Goal: Task Accomplishment & Management: Manage account settings

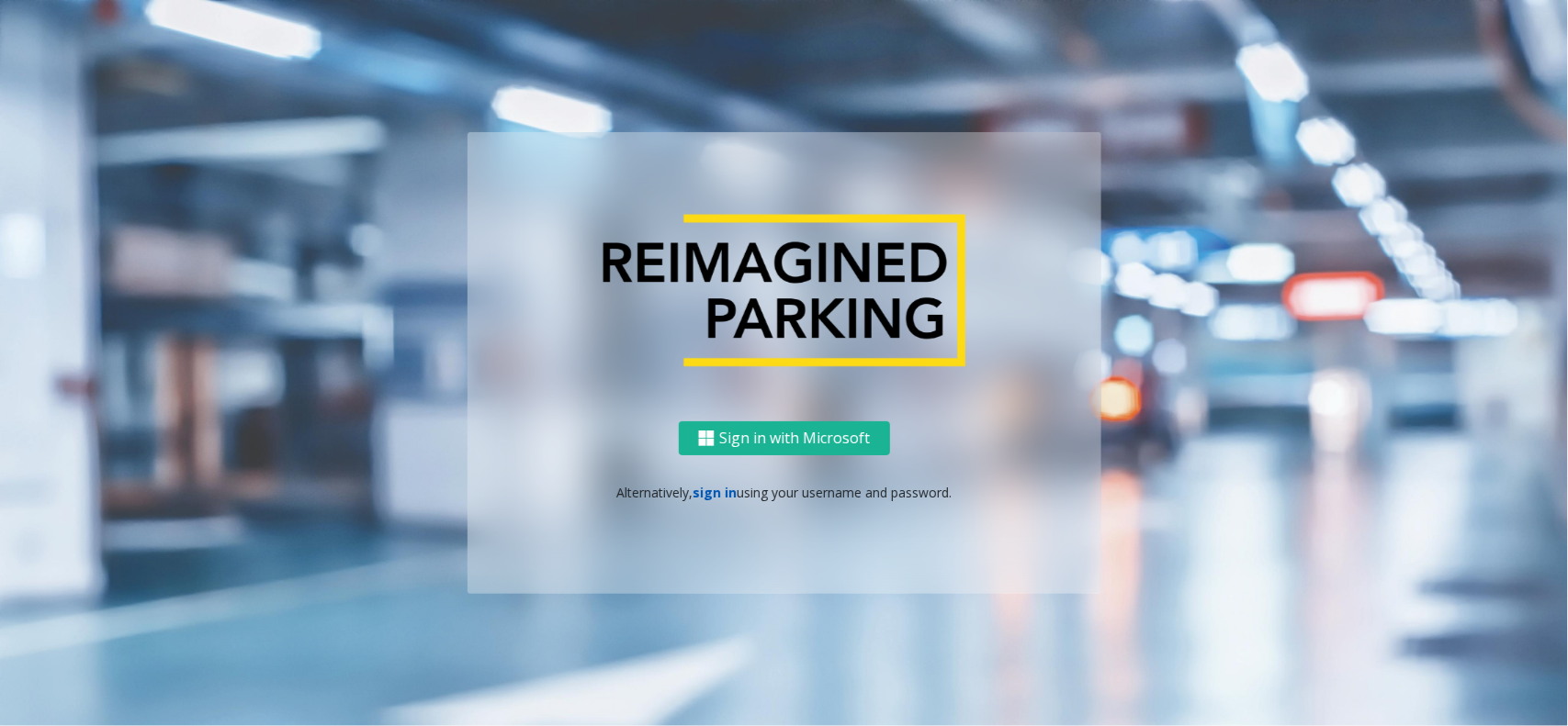
click at [721, 496] on link "sign in" at bounding box center [715, 492] width 44 height 17
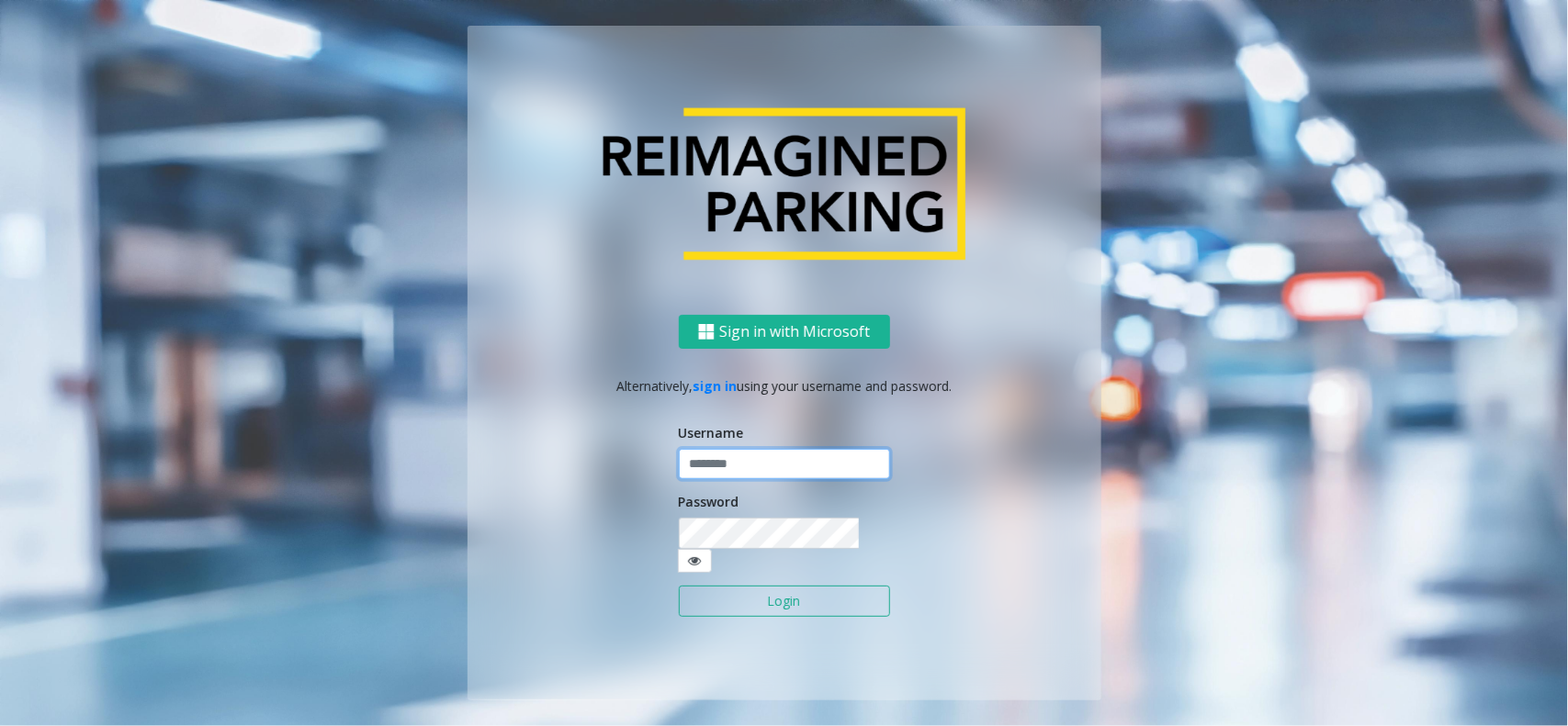
drag, startPoint x: 721, startPoint y: 496, endPoint x: 732, endPoint y: 478, distance: 21.1
click at [732, 478] on input "text" at bounding box center [784, 464] width 211 height 32
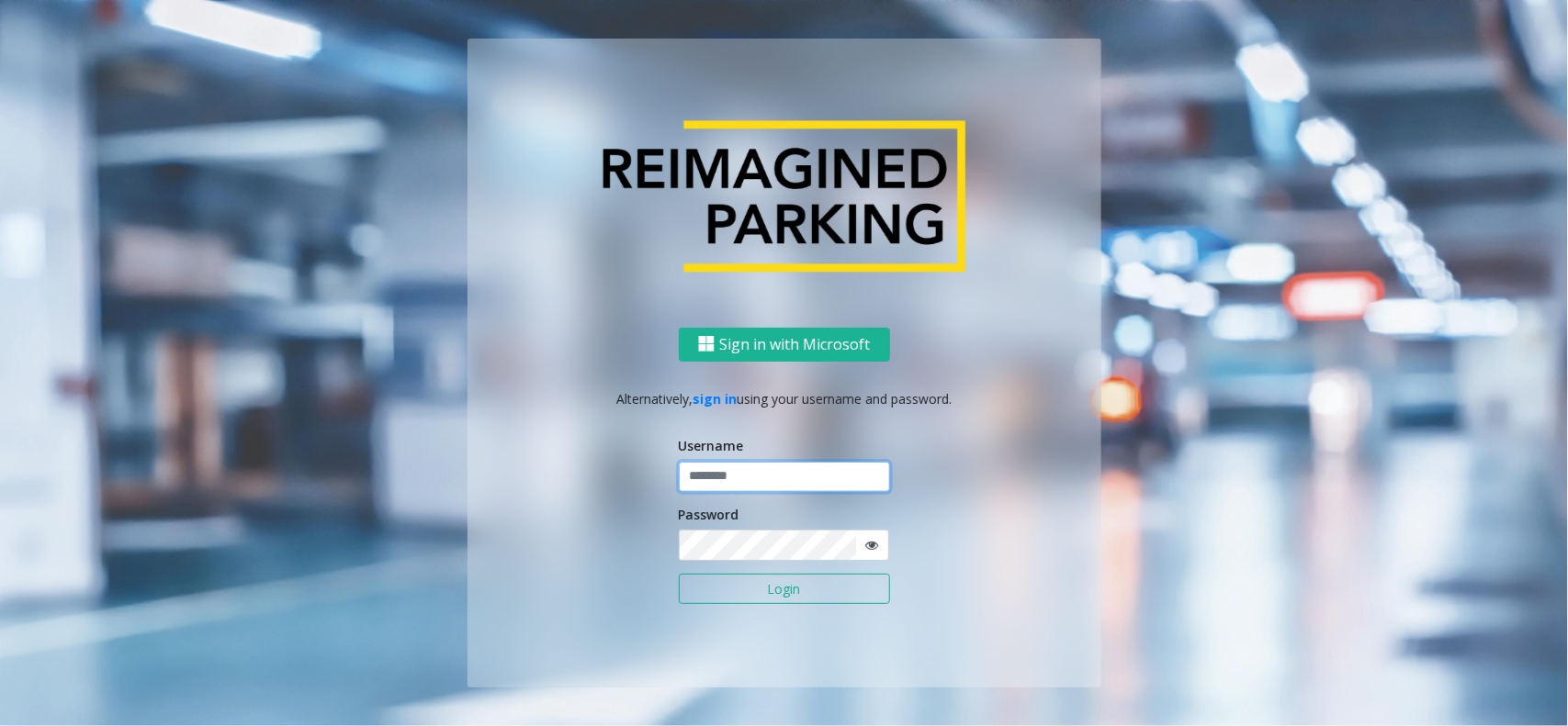
type input "**********"
click at [781, 565] on form "**********" at bounding box center [784, 529] width 211 height 188
click at [778, 590] on button "Login" at bounding box center [784, 589] width 211 height 32
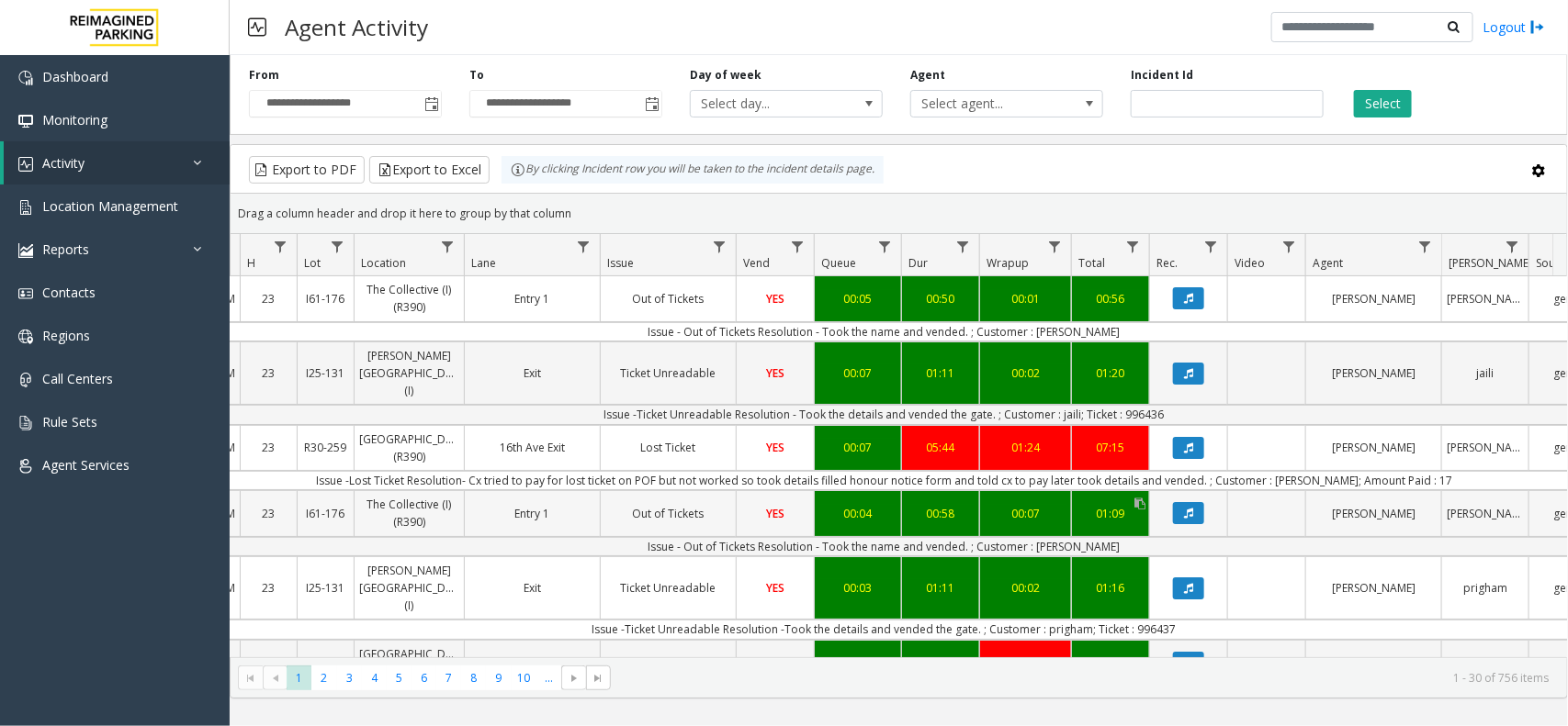
scroll to position [0, 207]
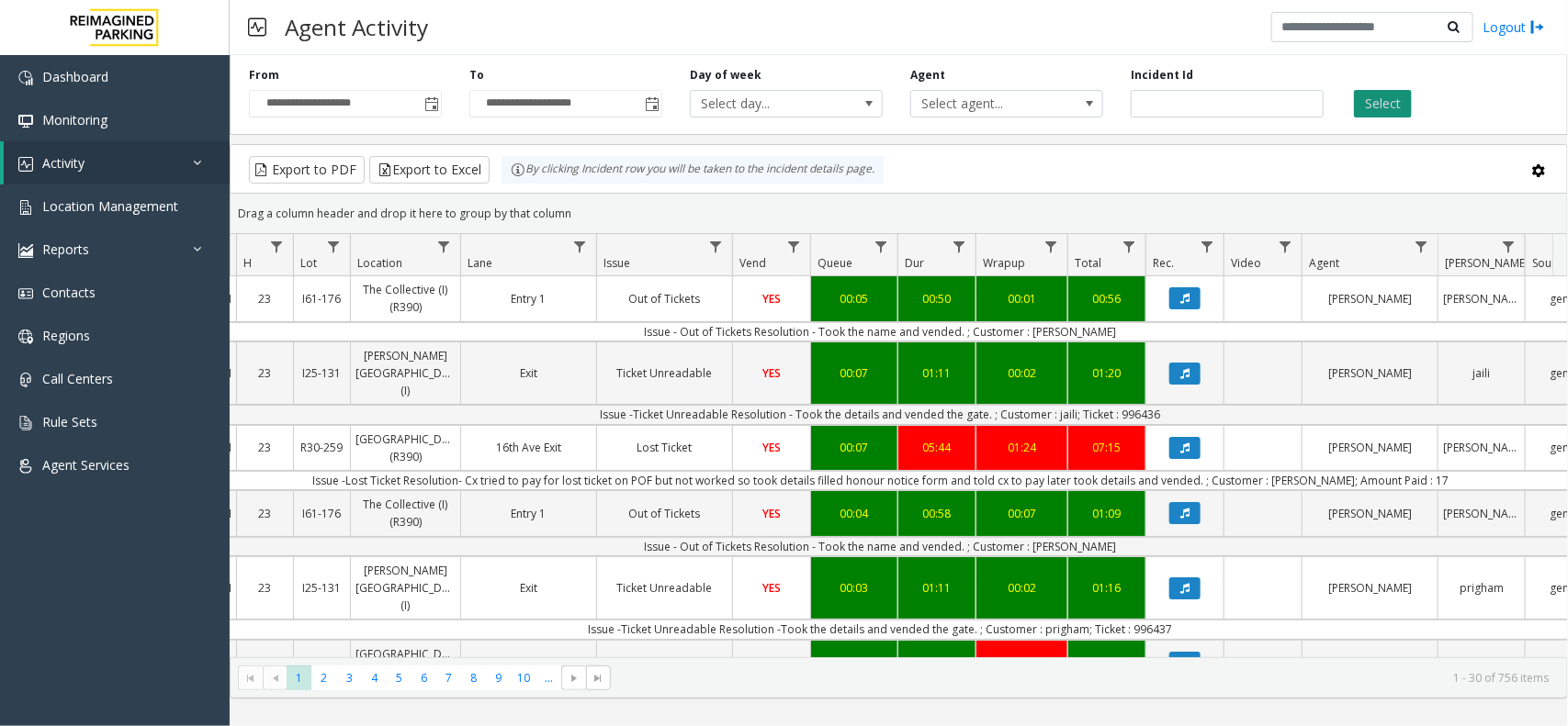
click at [1379, 103] on button "Select" at bounding box center [1383, 104] width 58 height 28
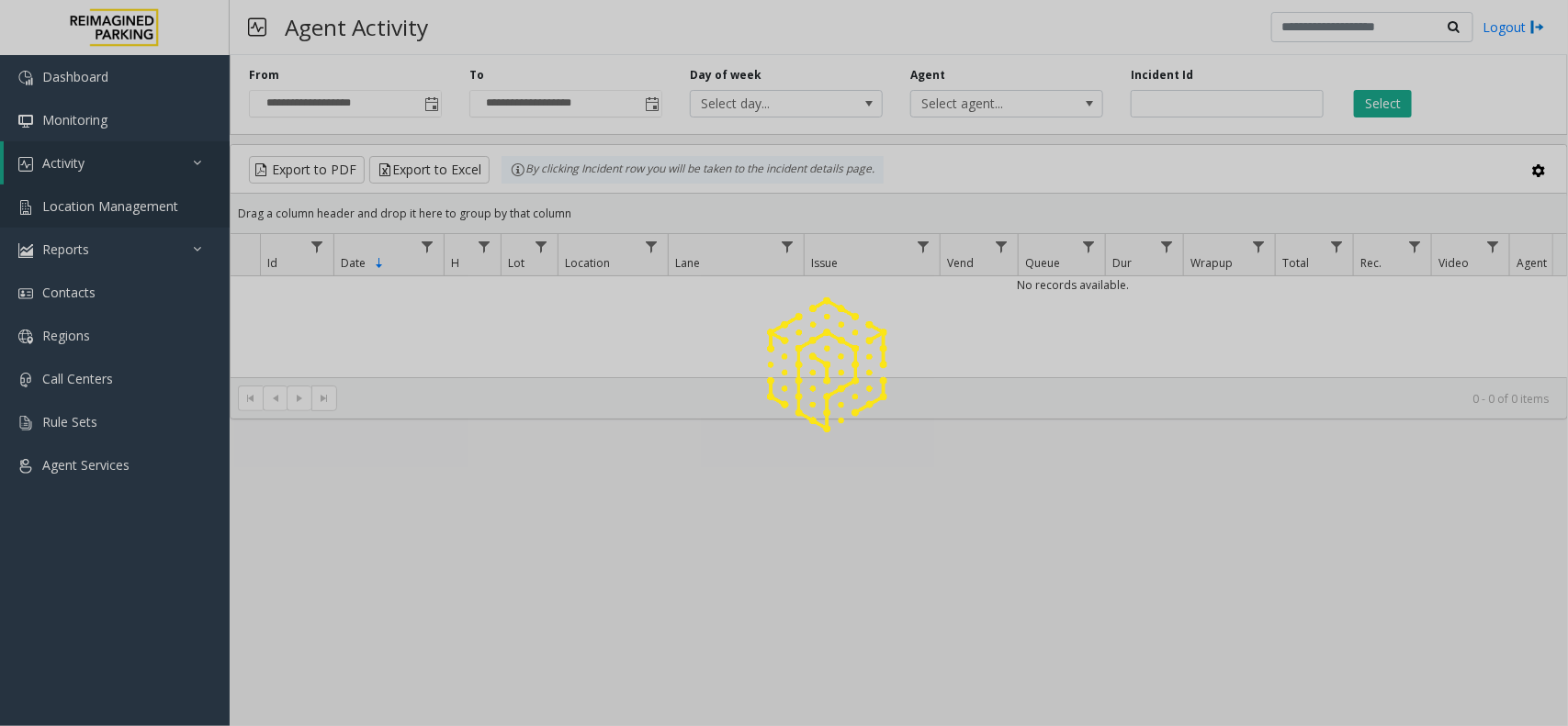
click at [107, 204] on span "Location Management" at bounding box center [110, 206] width 136 height 17
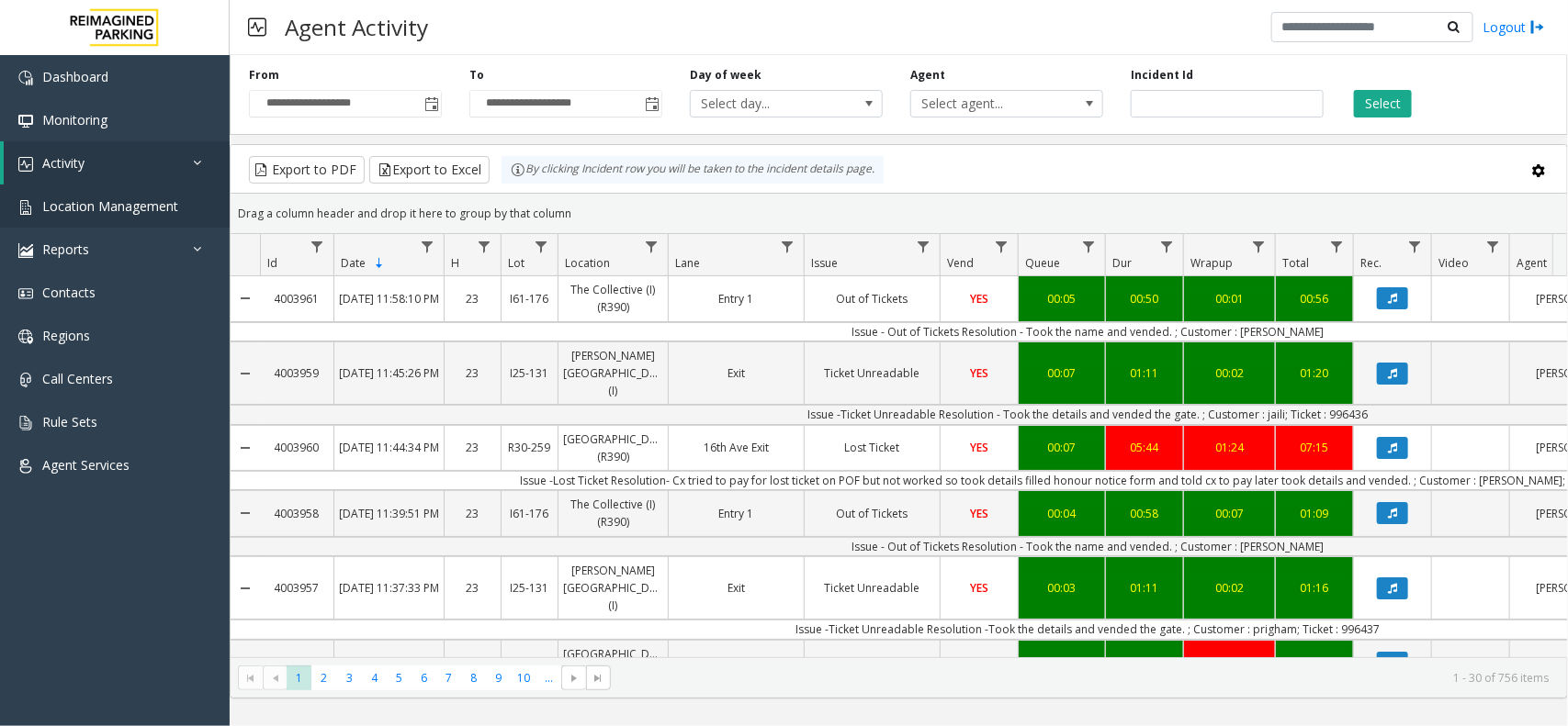
click at [107, 206] on app-root "**********" at bounding box center [784, 363] width 1568 height 726
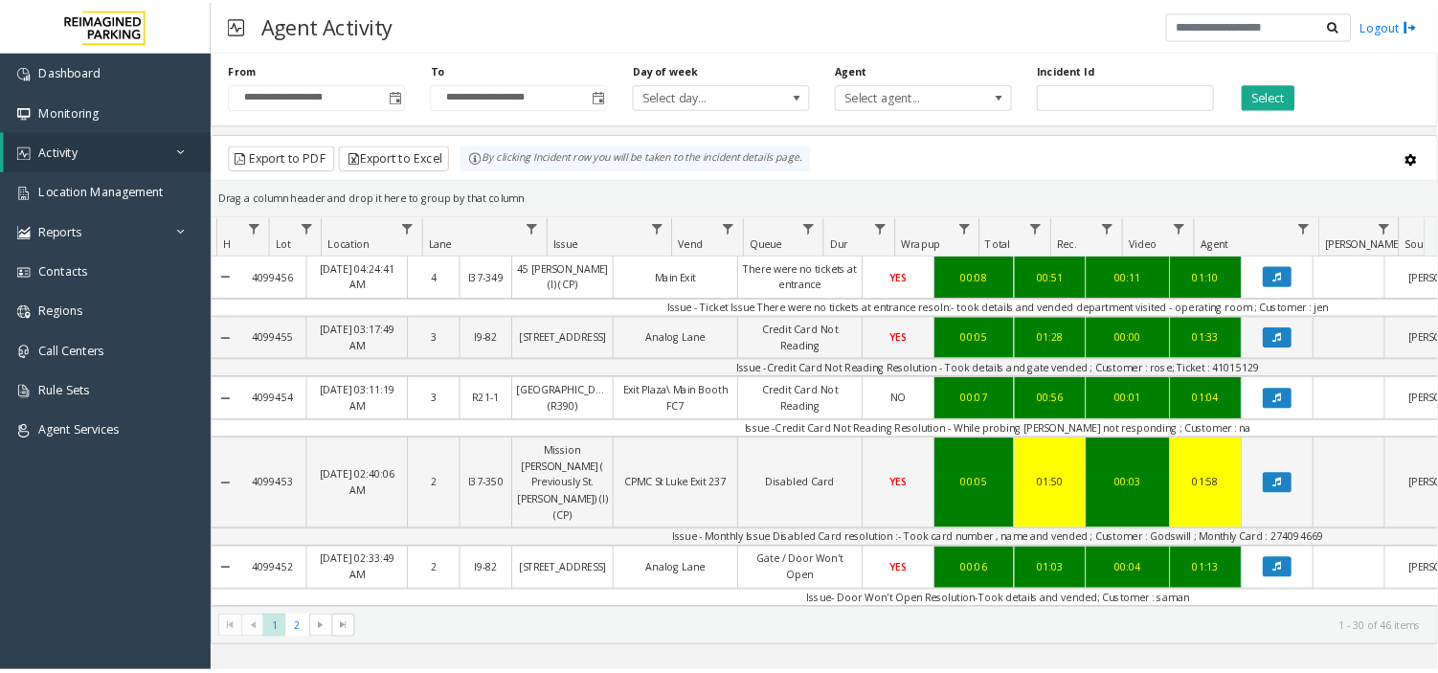
scroll to position [0, 216]
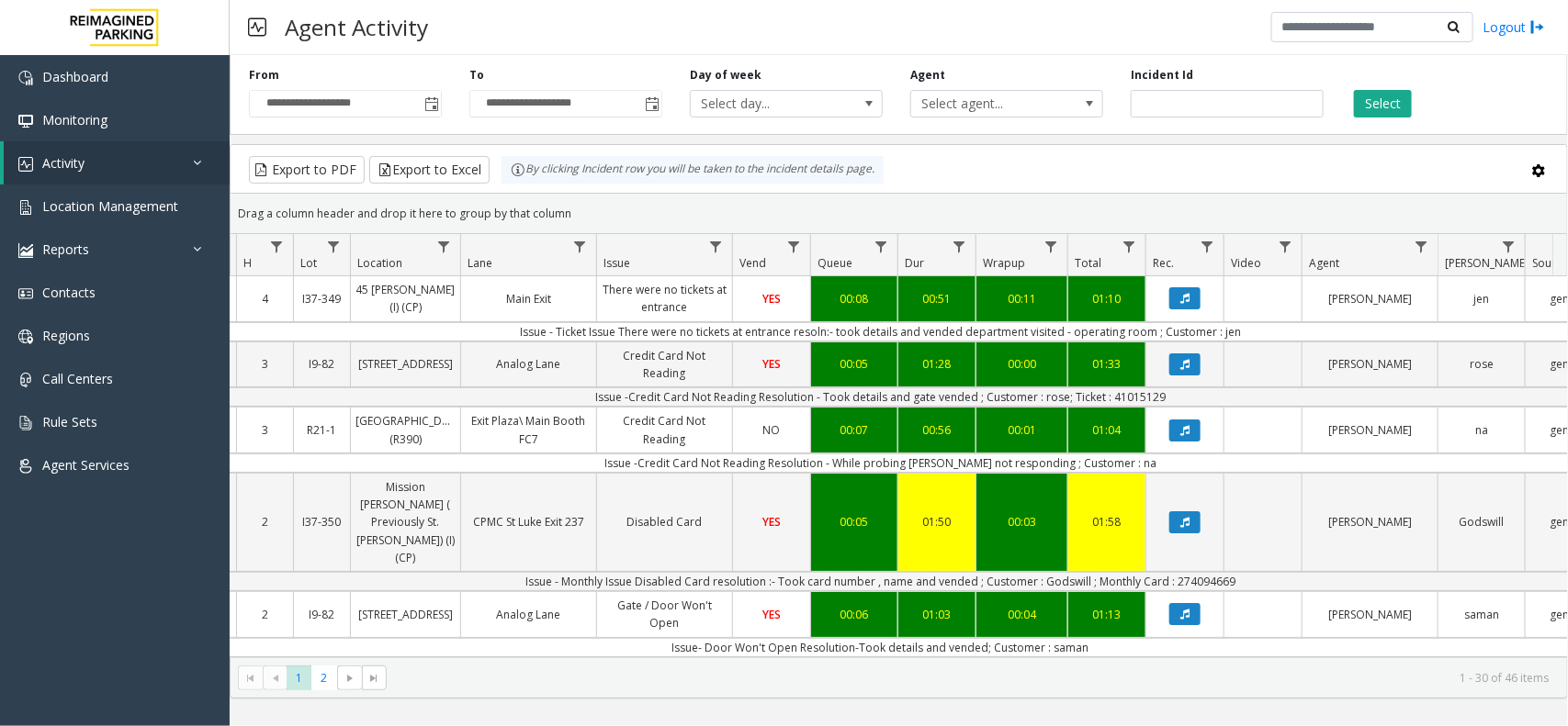
click at [1042, 194] on kendo-grid-group-panel "Drag a column header and drop it here to group by that column" at bounding box center [898, 214] width 1337 height 40
click at [1567, 720] on div "**********" at bounding box center [898, 390] width 1338 height 671
drag, startPoint x: 1282, startPoint y: 323, endPoint x: 605, endPoint y: 336, distance: 677.1
click at [606, 336] on td "Issue - Ticket Issue There were no tickets at entrance resoln:- took details an…" at bounding box center [881, 332] width 1656 height 19
click at [515, 337] on td "Issue - Ticket Issue There were no tickets at entrance resoln:- took details an…" at bounding box center [881, 332] width 1656 height 19
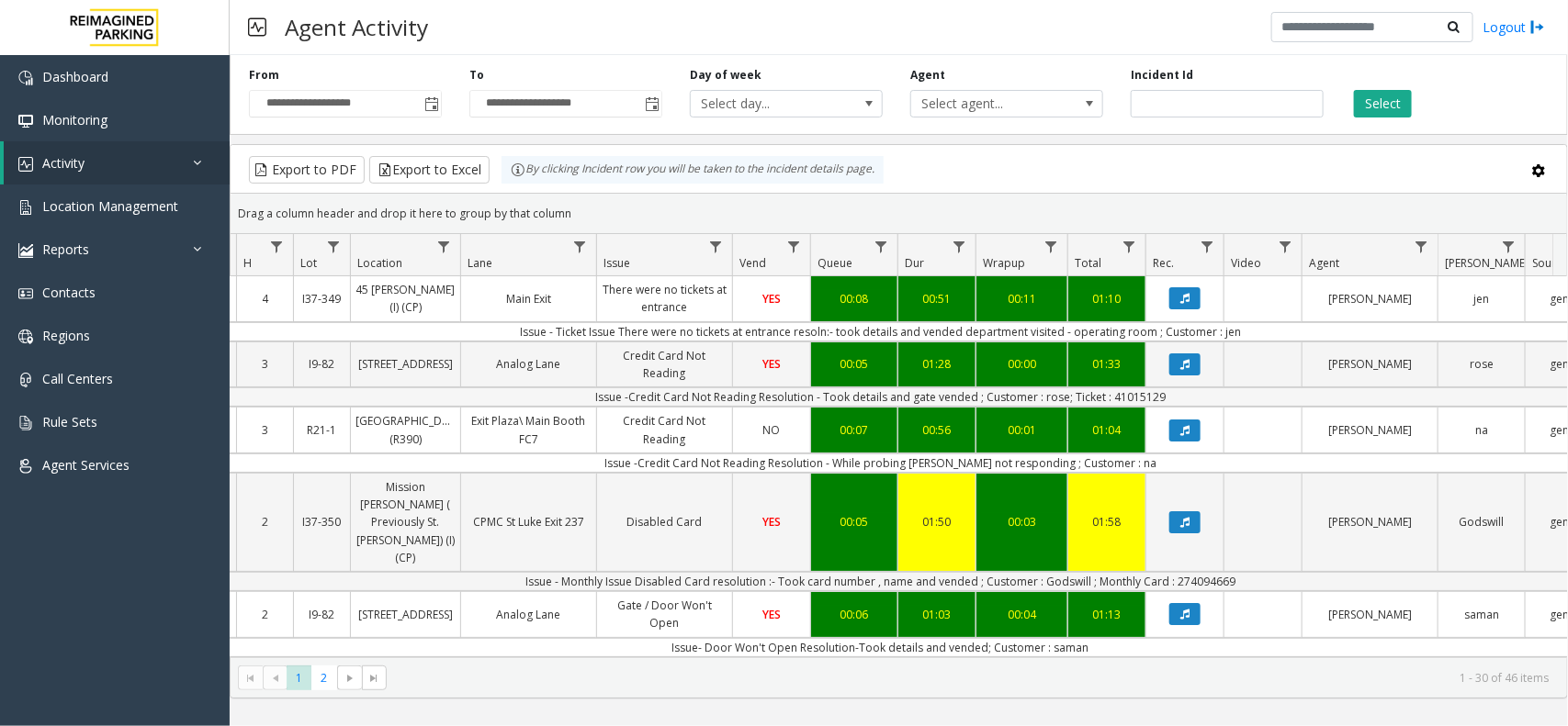
drag, startPoint x: 838, startPoint y: 443, endPoint x: 1291, endPoint y: 401, distance: 454.9
click at [1291, 401] on td "Issue -Credit Card Not Reading Resolution - Took details and gate vended ; Cust…" at bounding box center [881, 397] width 1656 height 19
click at [1155, 190] on kendo-grid-toolbar "Export to PDF Export to Excel By clicking Incident row you will be taken to the…" at bounding box center [898, 169] width 1337 height 49
click at [1362, 103] on button "Select" at bounding box center [1383, 104] width 58 height 28
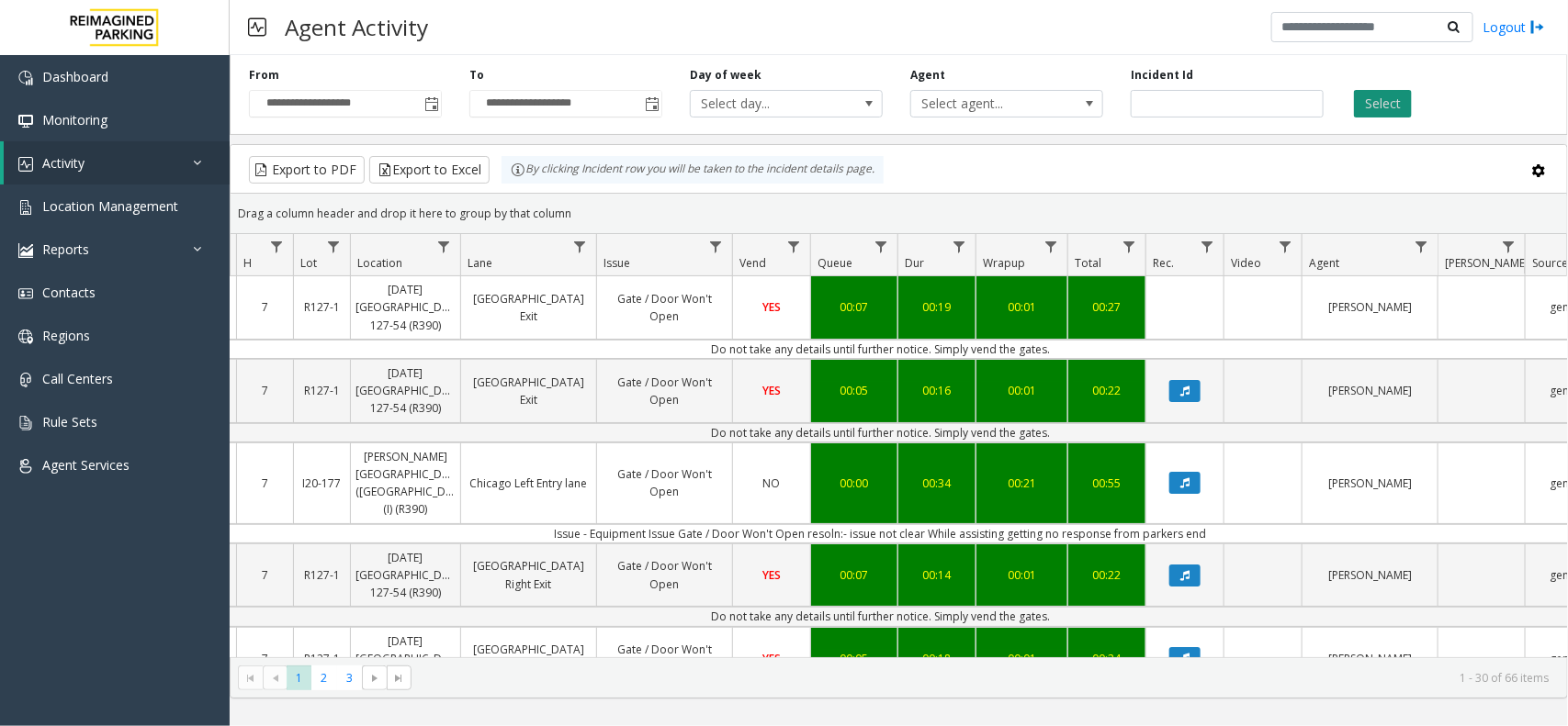
click at [1380, 106] on button "Select" at bounding box center [1383, 104] width 58 height 28
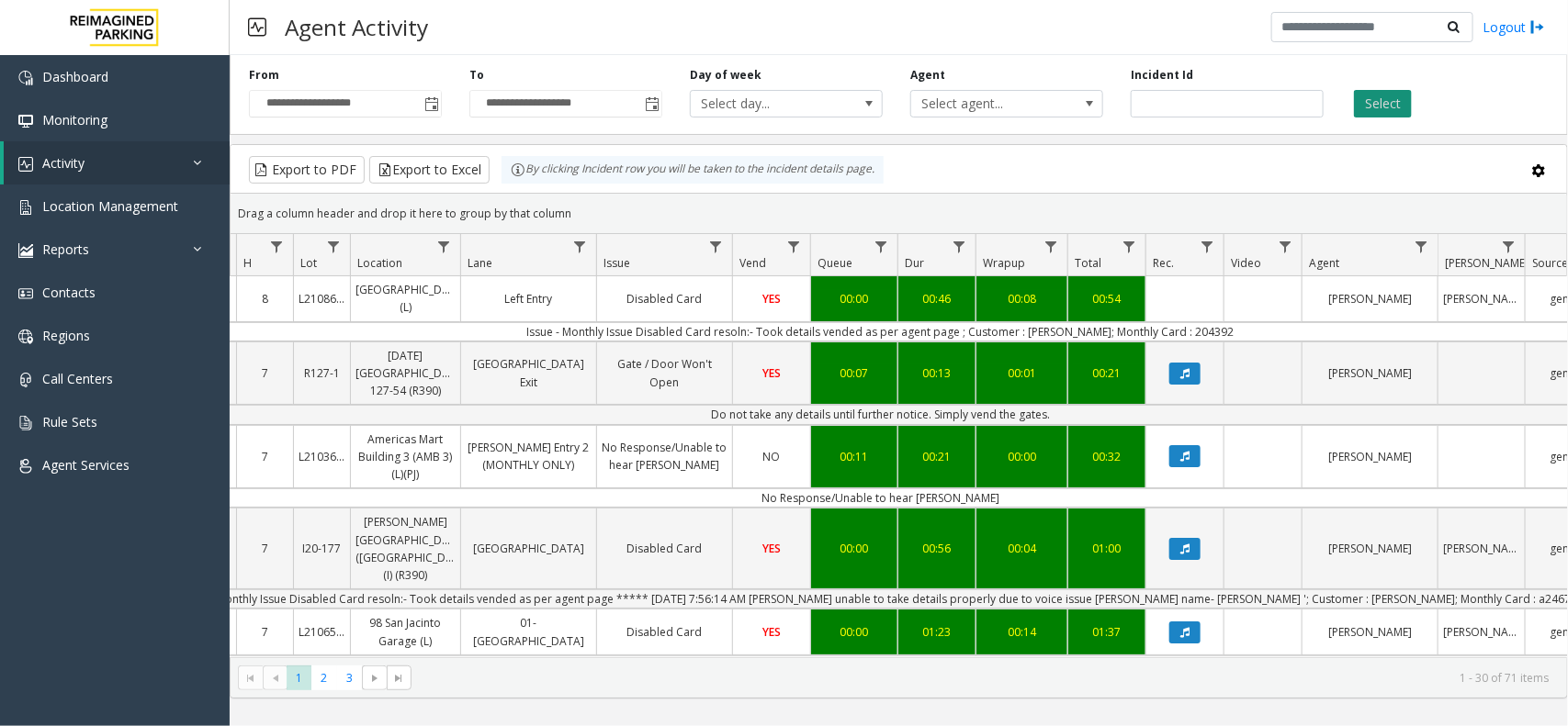
click at [1389, 103] on button "Select" at bounding box center [1383, 104] width 58 height 28
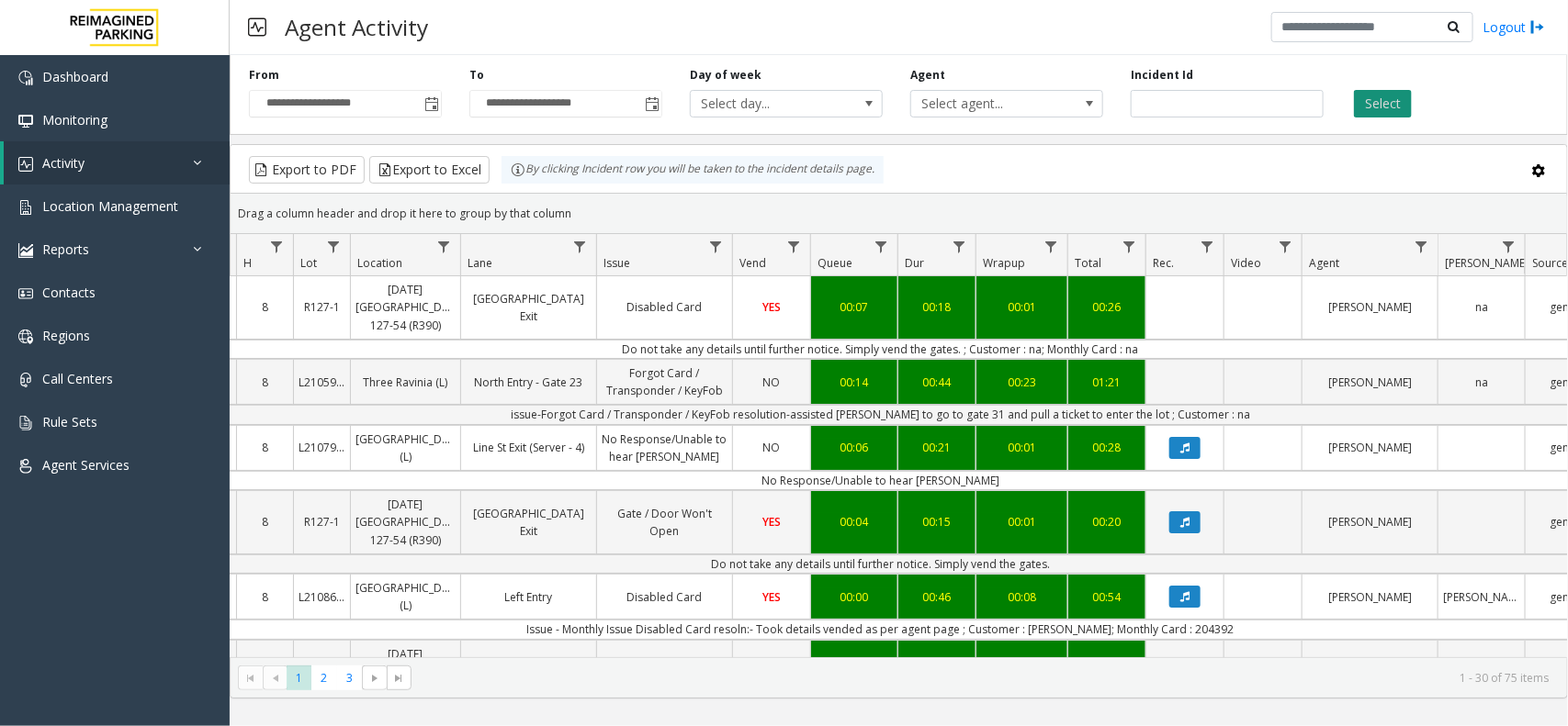
click at [1407, 111] on button "Select" at bounding box center [1383, 104] width 58 height 28
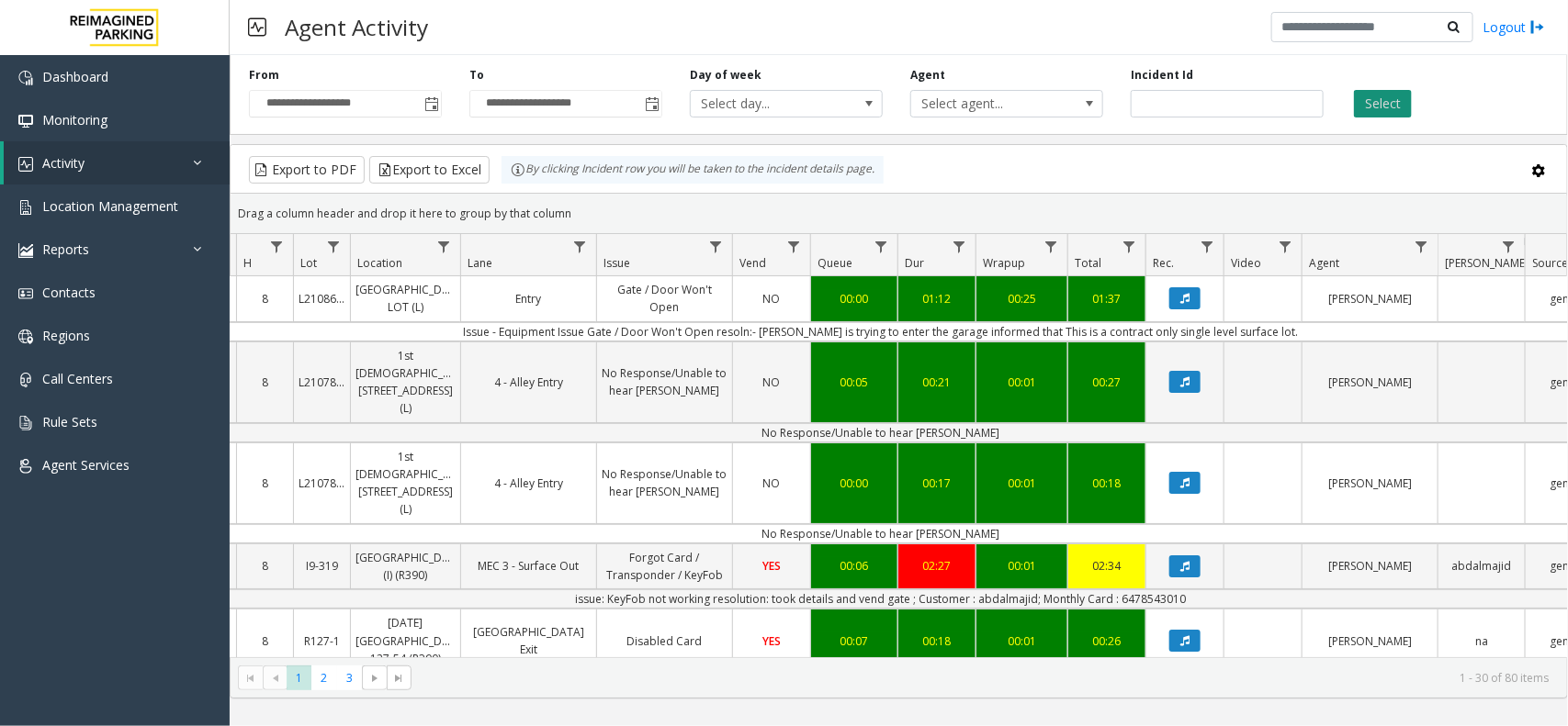
click at [1366, 103] on button "Select" at bounding box center [1383, 104] width 58 height 28
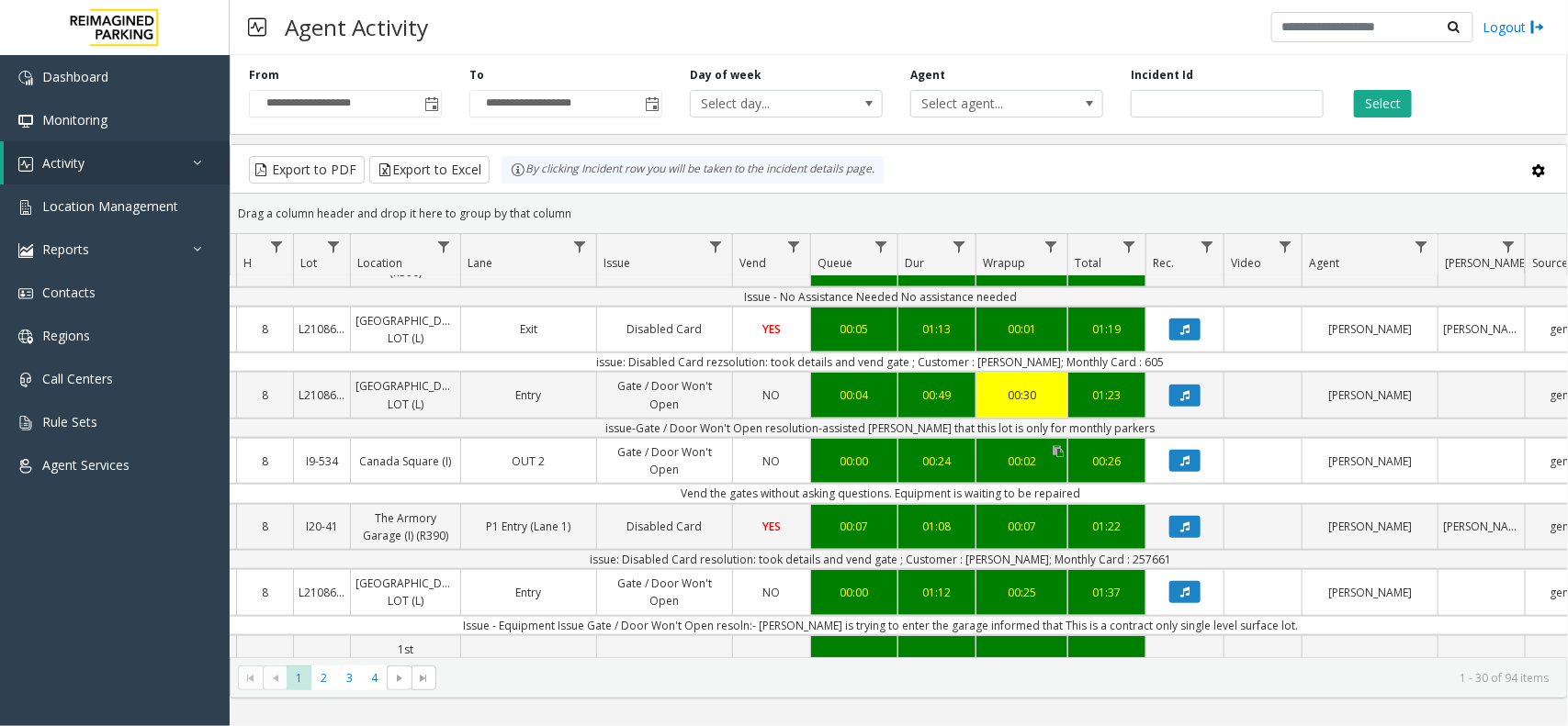
scroll to position [803, 207]
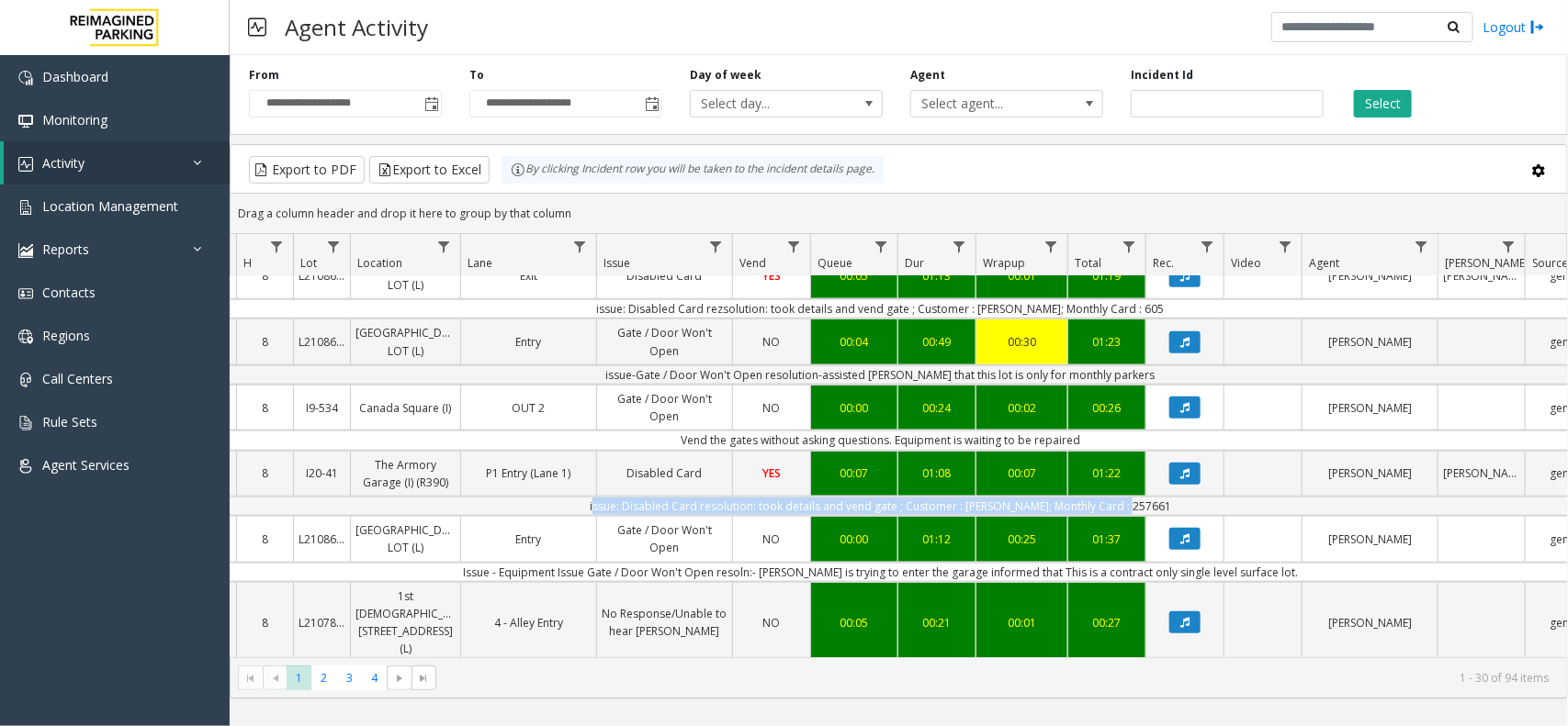
drag, startPoint x: 613, startPoint y: 487, endPoint x: 1224, endPoint y: 507, distance: 611.3
click at [1224, 507] on td "issue: Disabled Card resolution: took details and vend gate ; Customer : mariah…" at bounding box center [881, 506] width 1656 height 19
click at [1194, 505] on td "issue: Disabled Card resolution: took details and vend gate ; Customer : mariah…" at bounding box center [881, 506] width 1656 height 19
drag, startPoint x: 1196, startPoint y: 501, endPoint x: 580, endPoint y: 502, distance: 616.0
click at [580, 502] on td "issue: Disabled Card resolution: took details and vend gate ; Customer : mariah…" at bounding box center [881, 506] width 1656 height 19
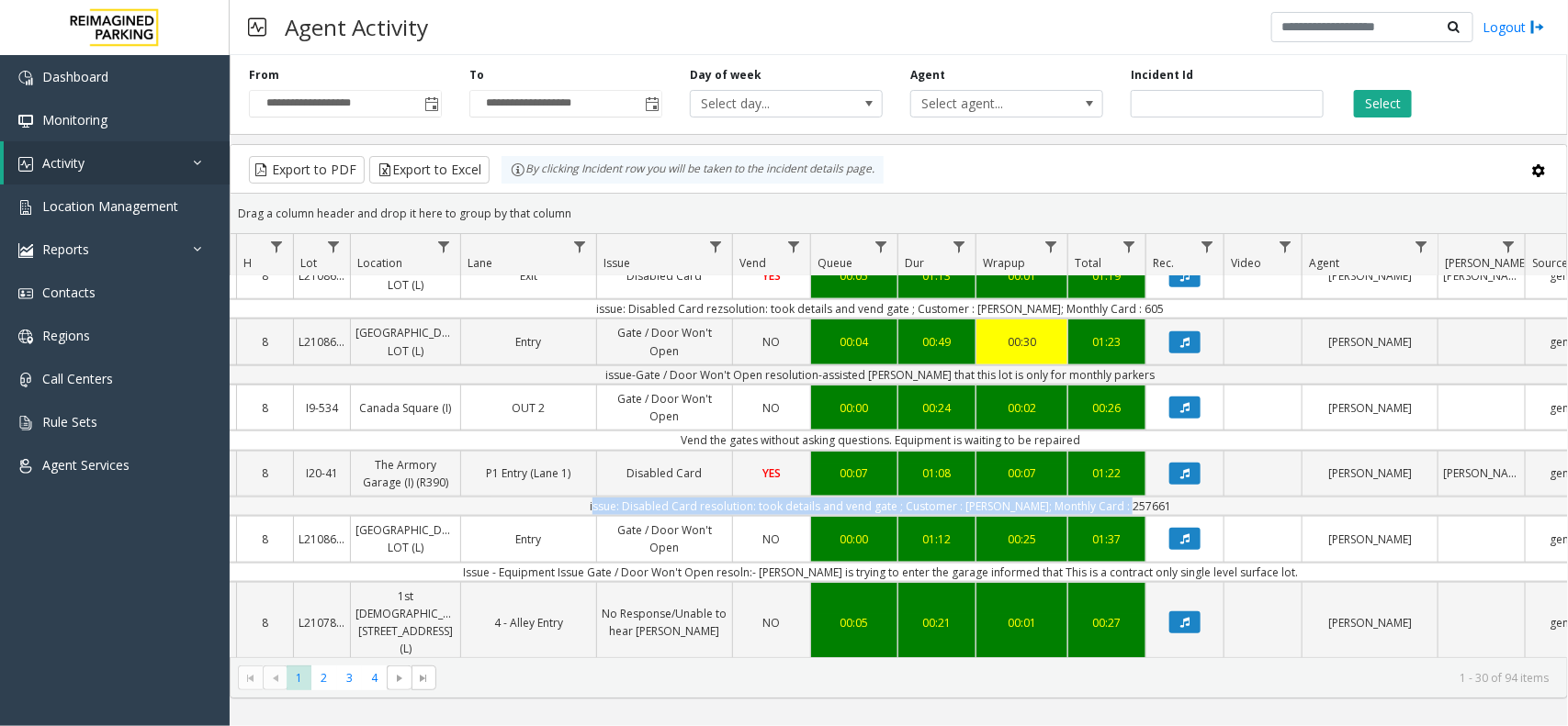
click at [580, 502] on td "issue: Disabled Card resolution: took details and vend gate ; Customer : mariah…" at bounding box center [881, 506] width 1656 height 19
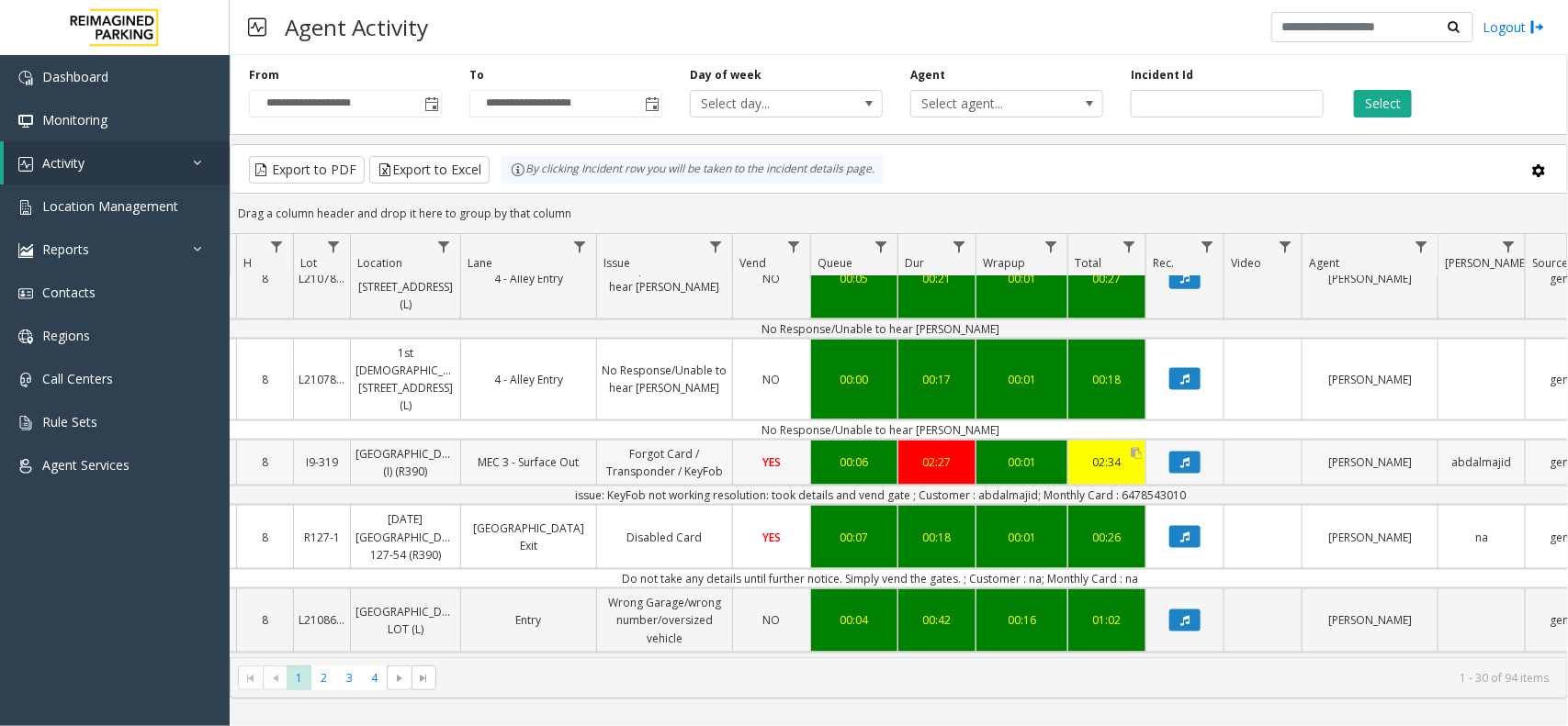
scroll to position [1262, 207]
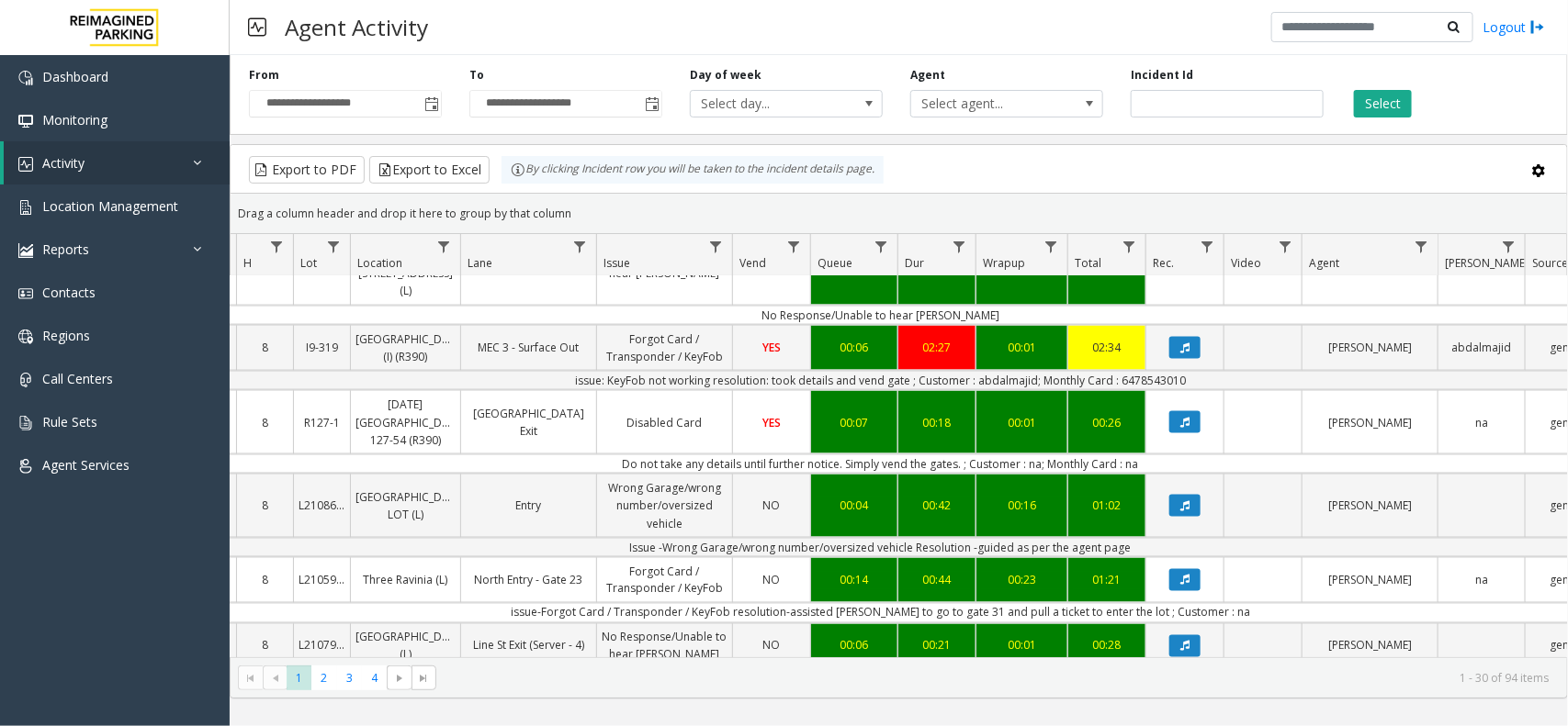
drag, startPoint x: 1134, startPoint y: 465, endPoint x: 588, endPoint y: 464, distance: 546.0
click at [588, 464] on td "Do not take any details until further notice. Simply vend the gates. ; Customer…" at bounding box center [881, 464] width 1656 height 19
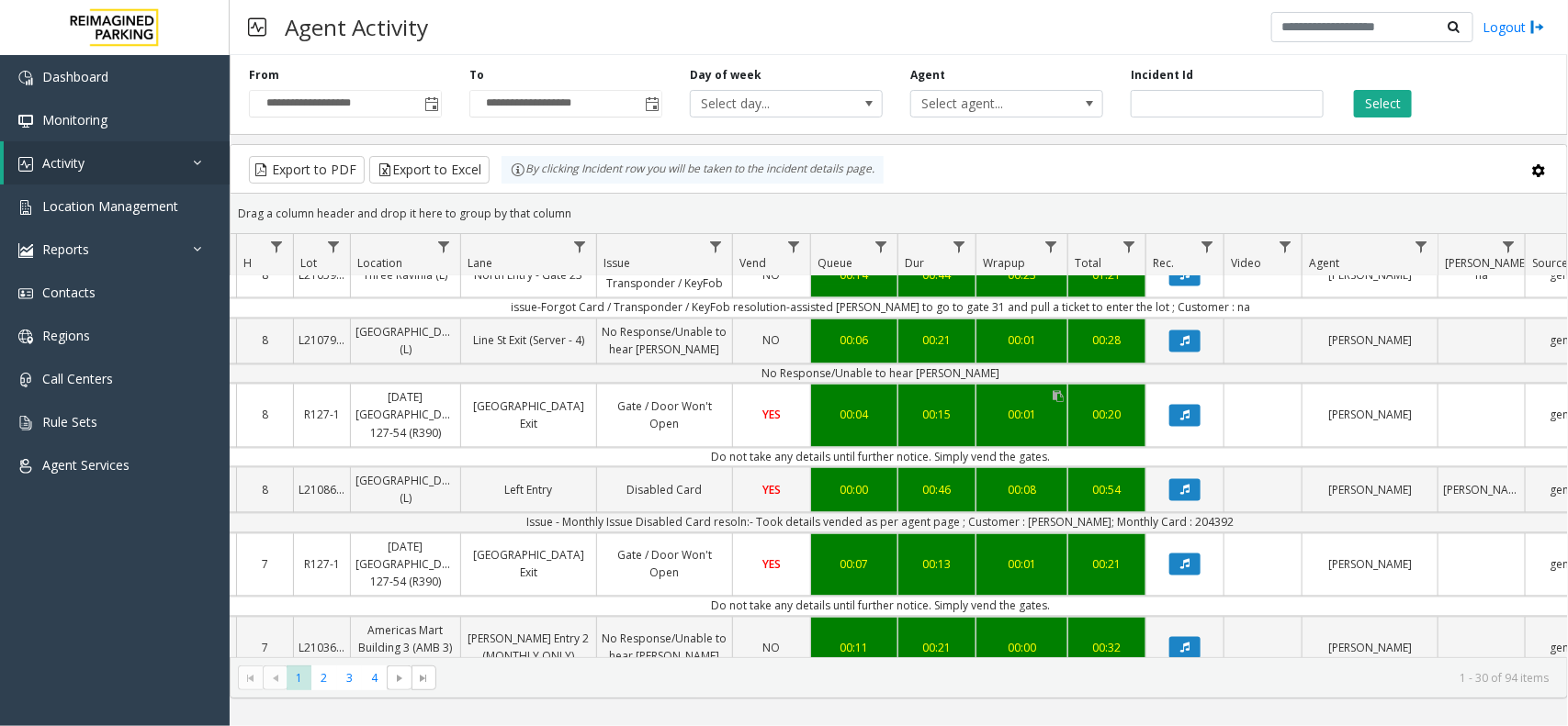
scroll to position [1606, 207]
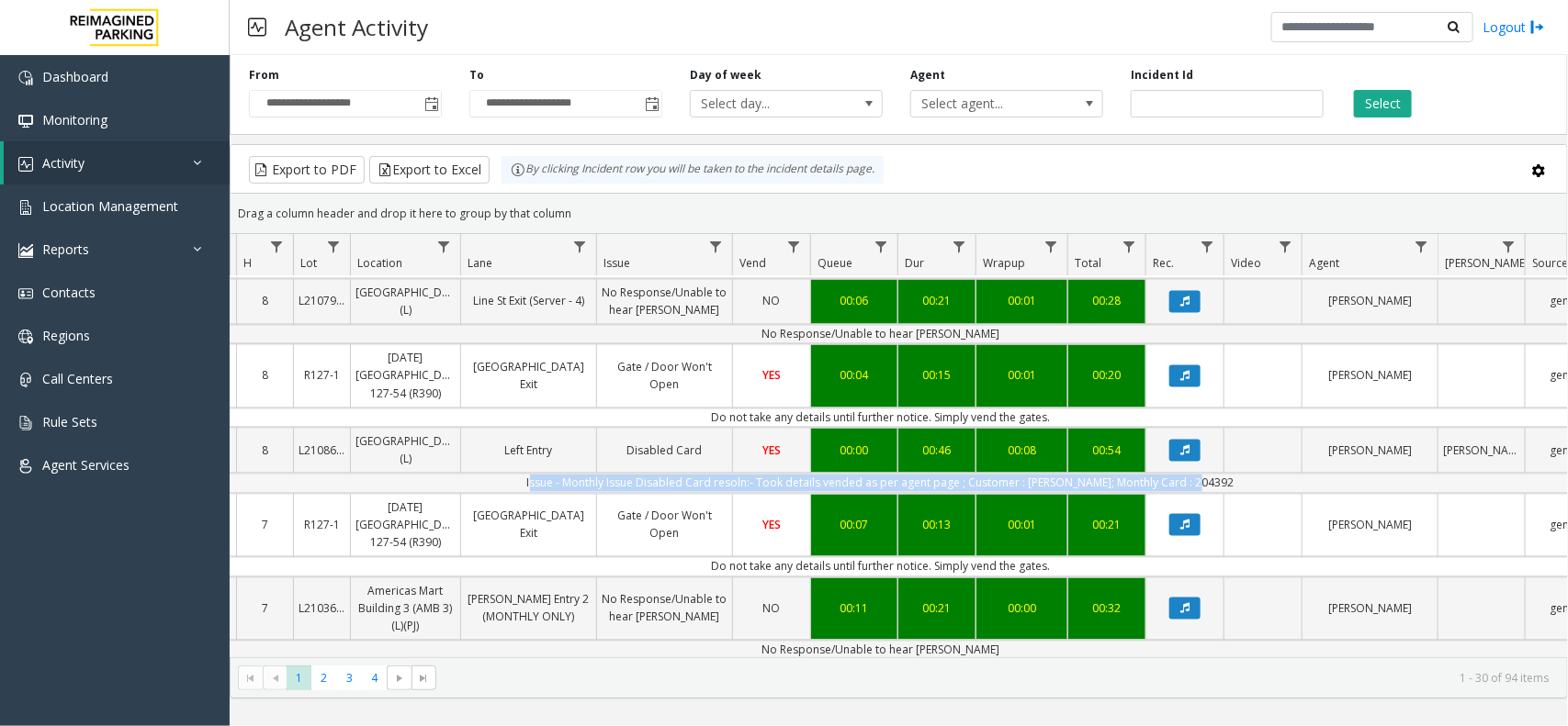
drag, startPoint x: 1136, startPoint y: 499, endPoint x: 547, endPoint y: 496, distance: 589.0
click at [547, 493] on td "Issue - Monthly Issue Disabled Card resoln:- Took details vended as per agent p…" at bounding box center [881, 483] width 1656 height 19
click at [533, 493] on td "Issue - Monthly Issue Disabled Card resoln:- Took details vended as per agent p…" at bounding box center [881, 483] width 1656 height 19
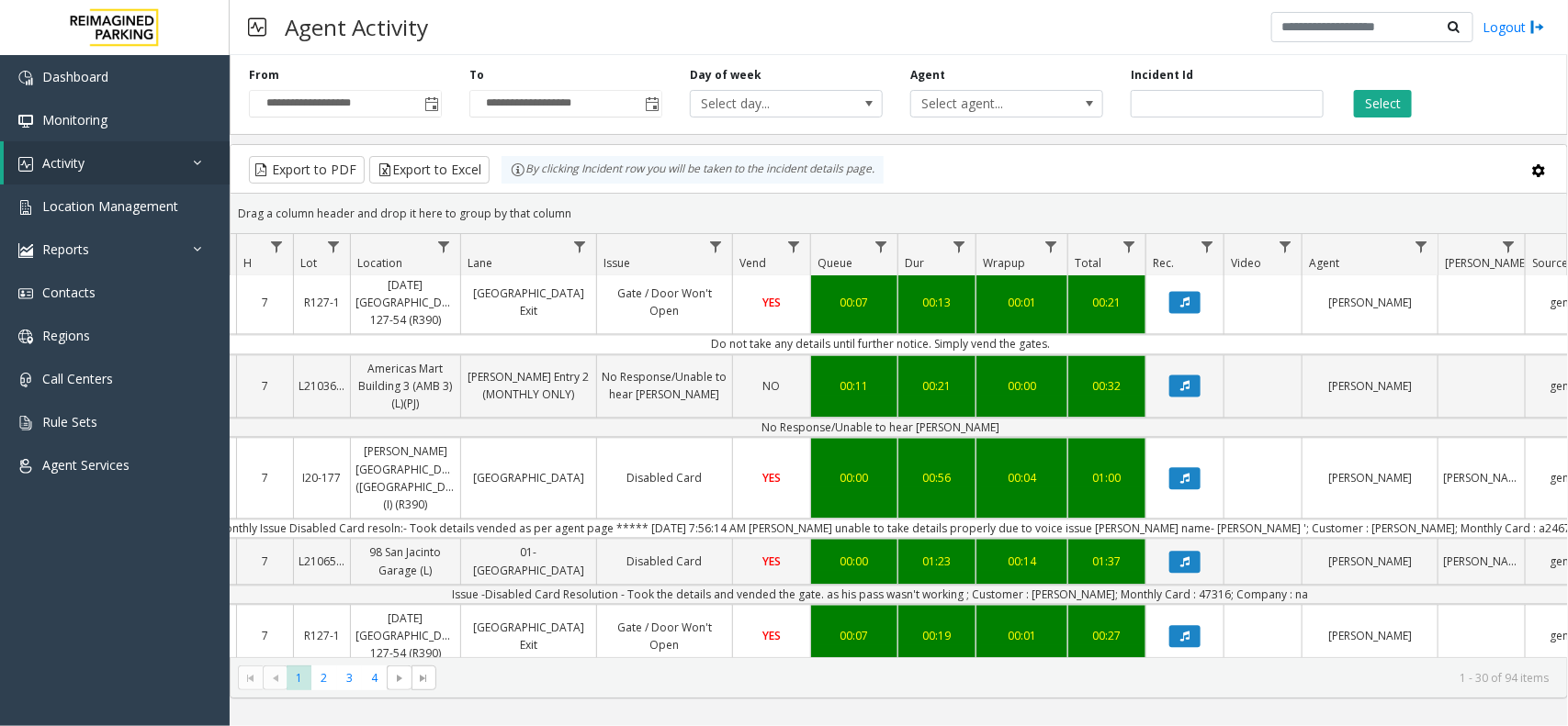
scroll to position [1836, 207]
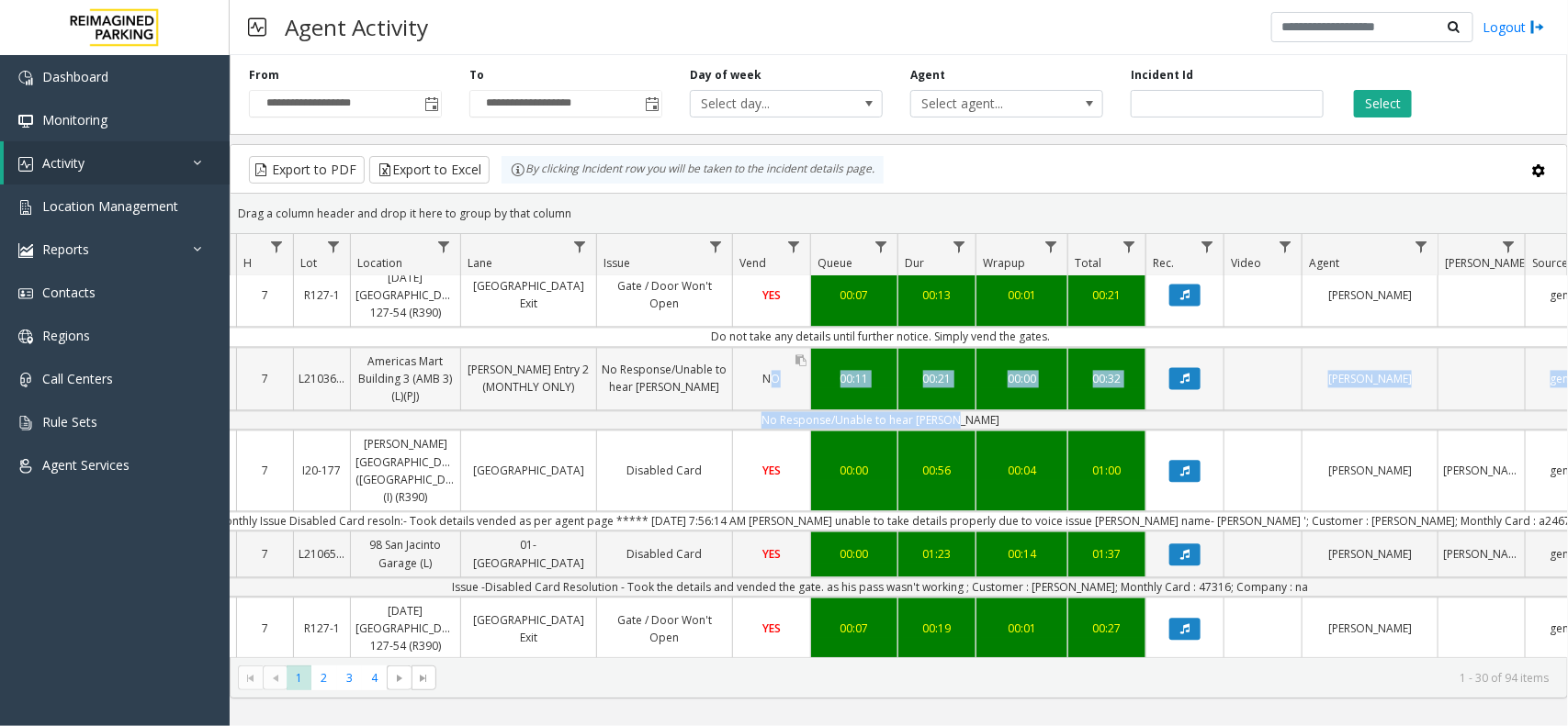
drag, startPoint x: 990, startPoint y: 442, endPoint x: 760, endPoint y: 433, distance: 230.2
click at [731, 431] on td "No Response/Unable to hear [PERSON_NAME]" at bounding box center [881, 421] width 1656 height 19
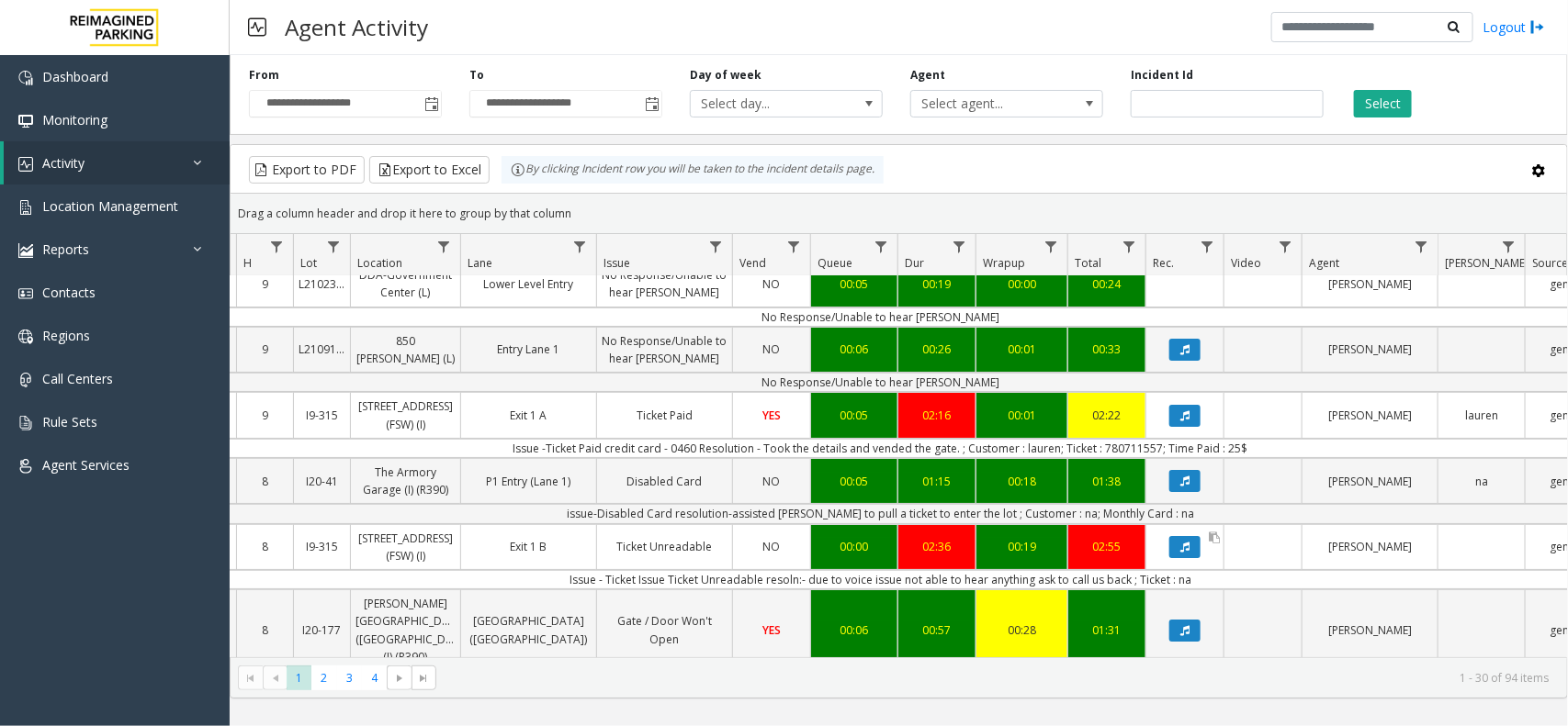
scroll to position [0, 207]
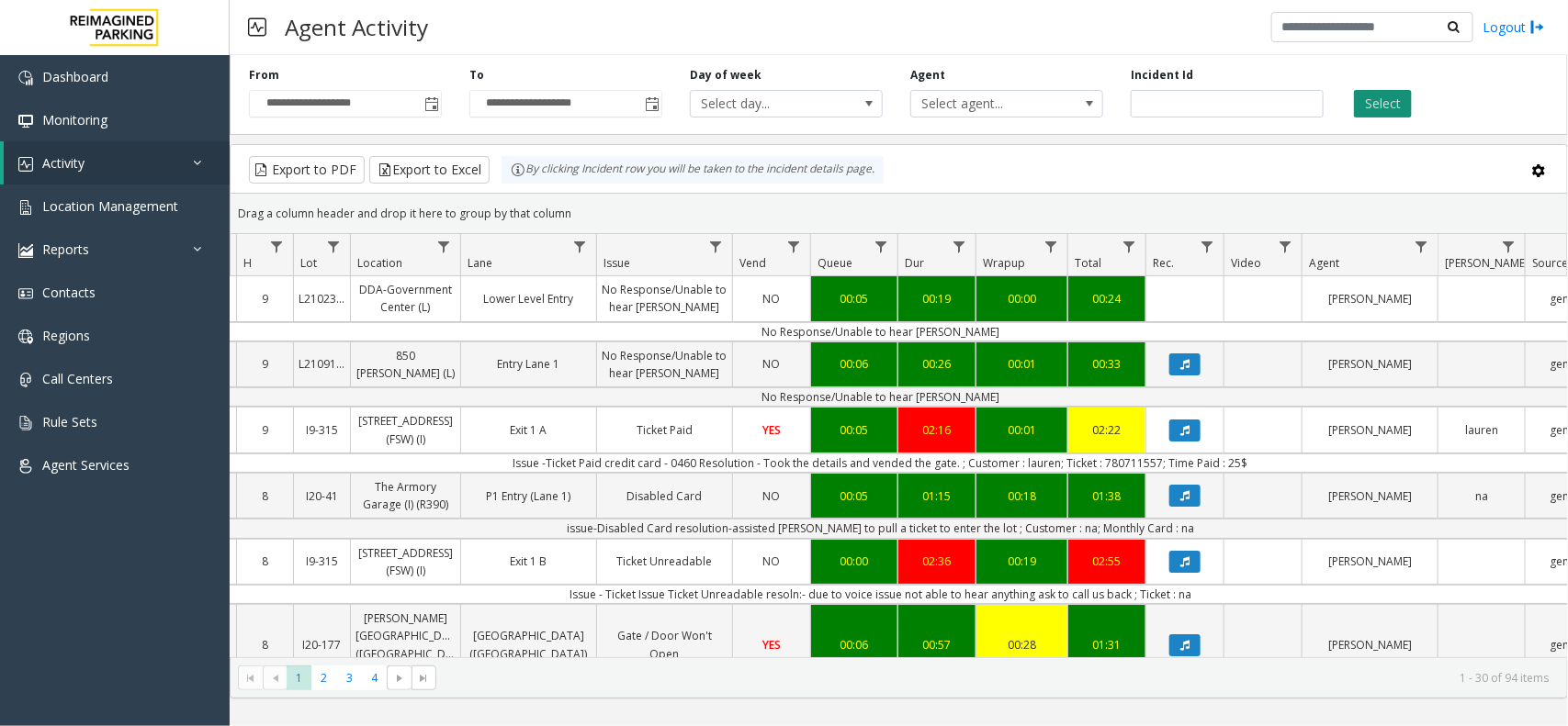
click at [1381, 110] on button "Select" at bounding box center [1383, 104] width 58 height 28
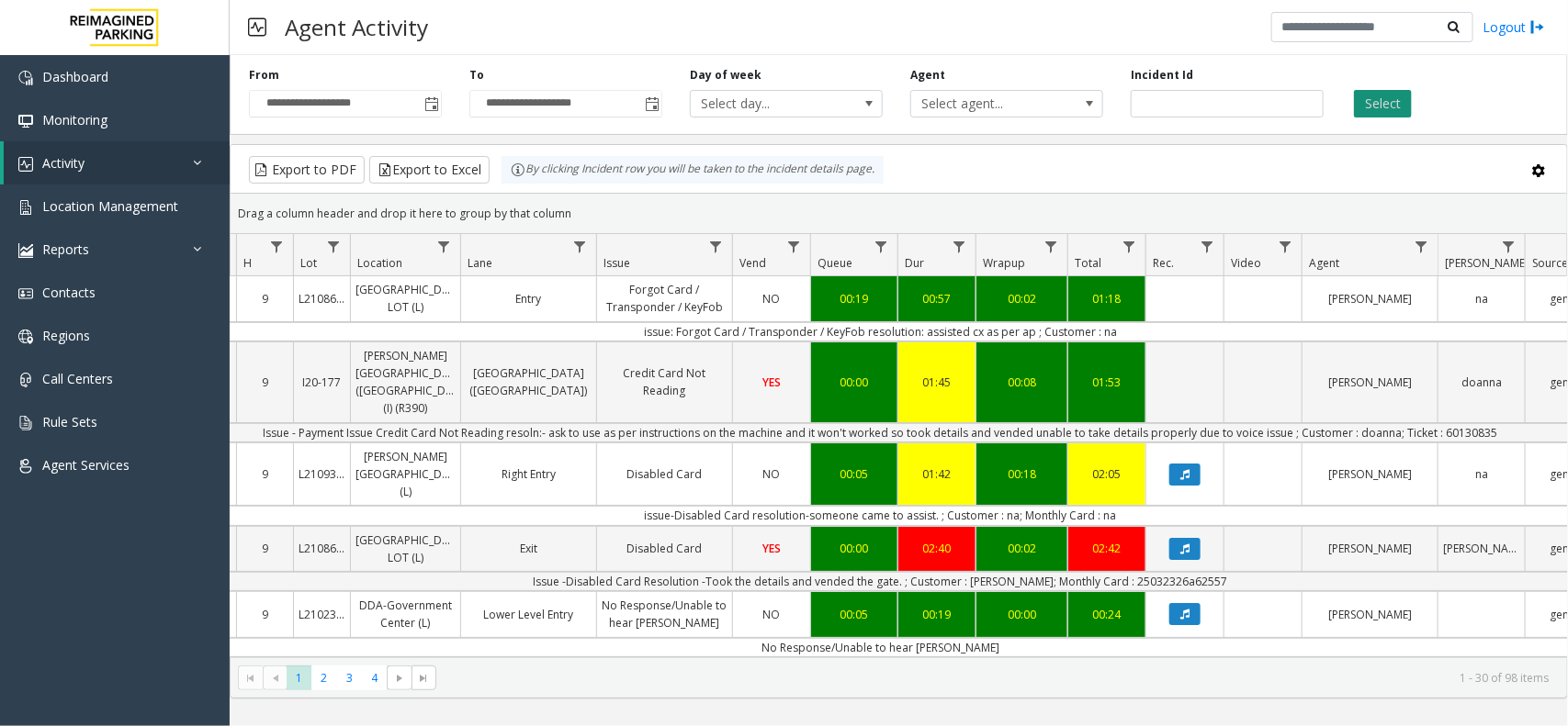
click at [1398, 102] on button "Select" at bounding box center [1383, 104] width 58 height 28
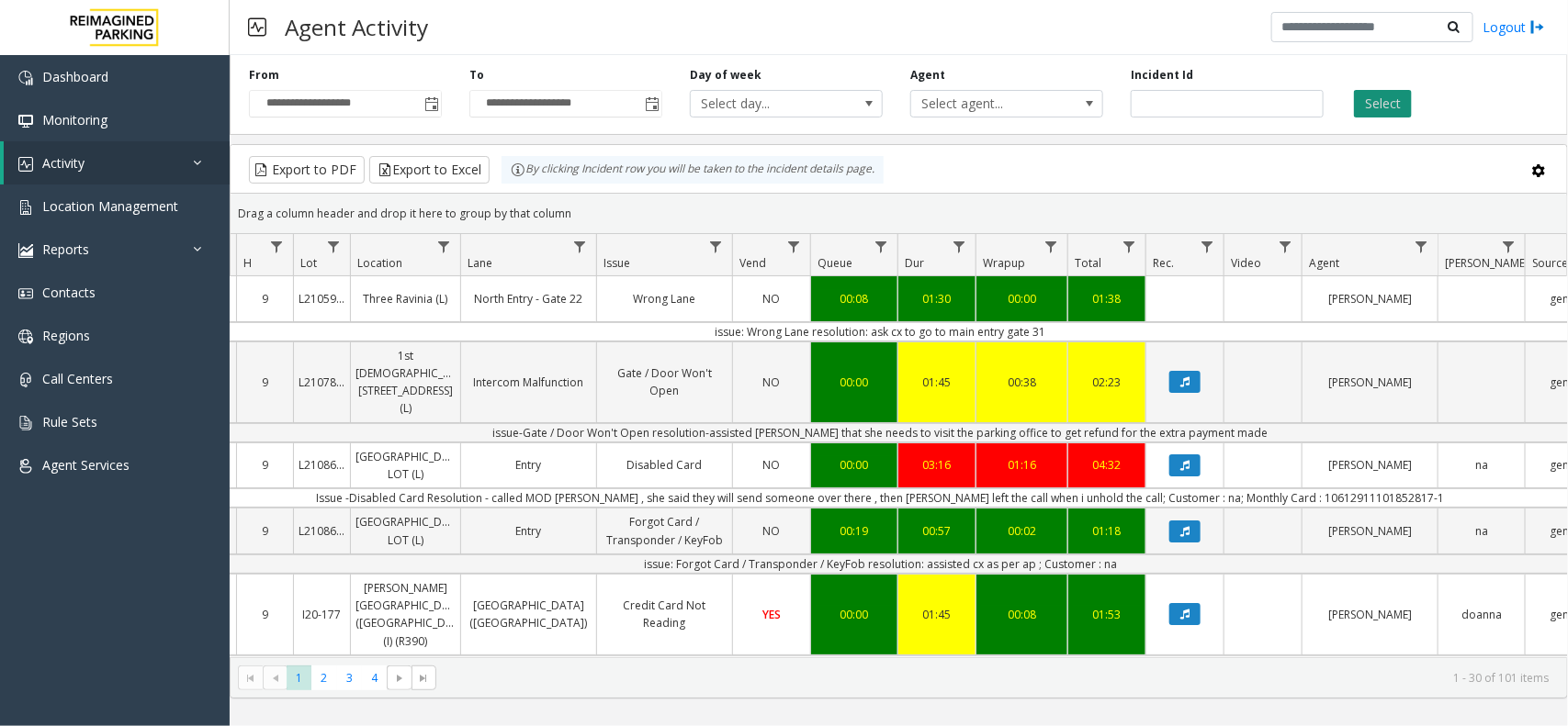
click at [1394, 105] on button "Select" at bounding box center [1383, 104] width 58 height 28
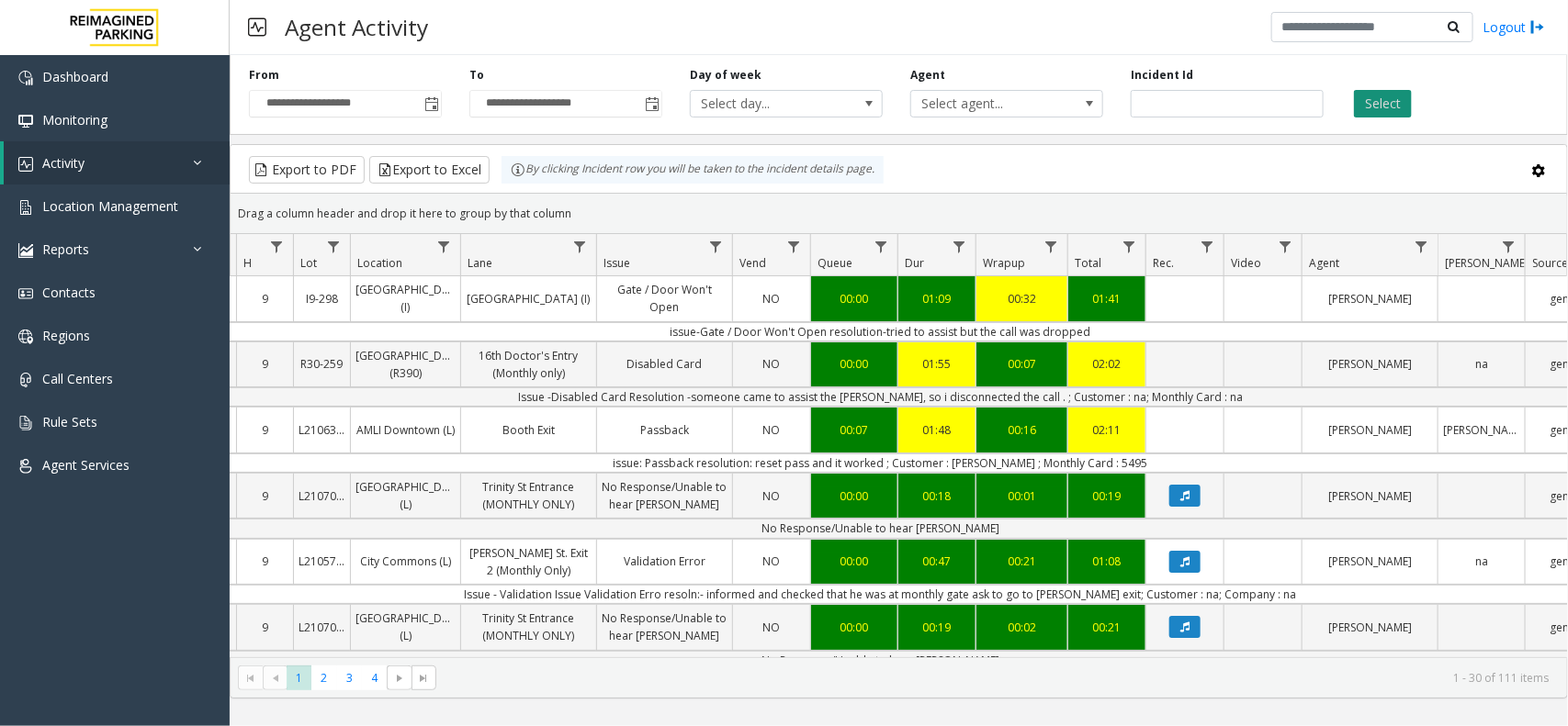
click at [1358, 116] on button "Select" at bounding box center [1383, 104] width 58 height 28
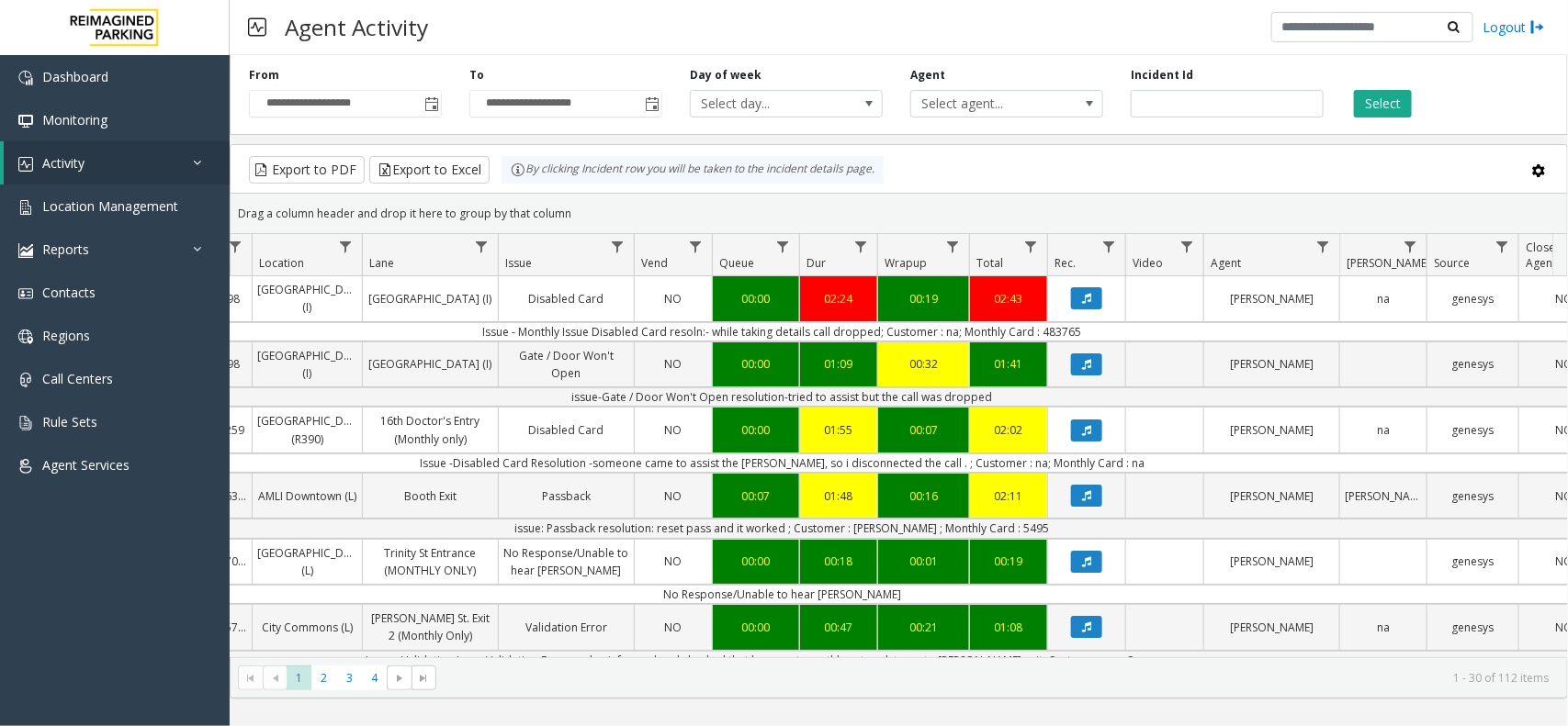
scroll to position [0, 309]
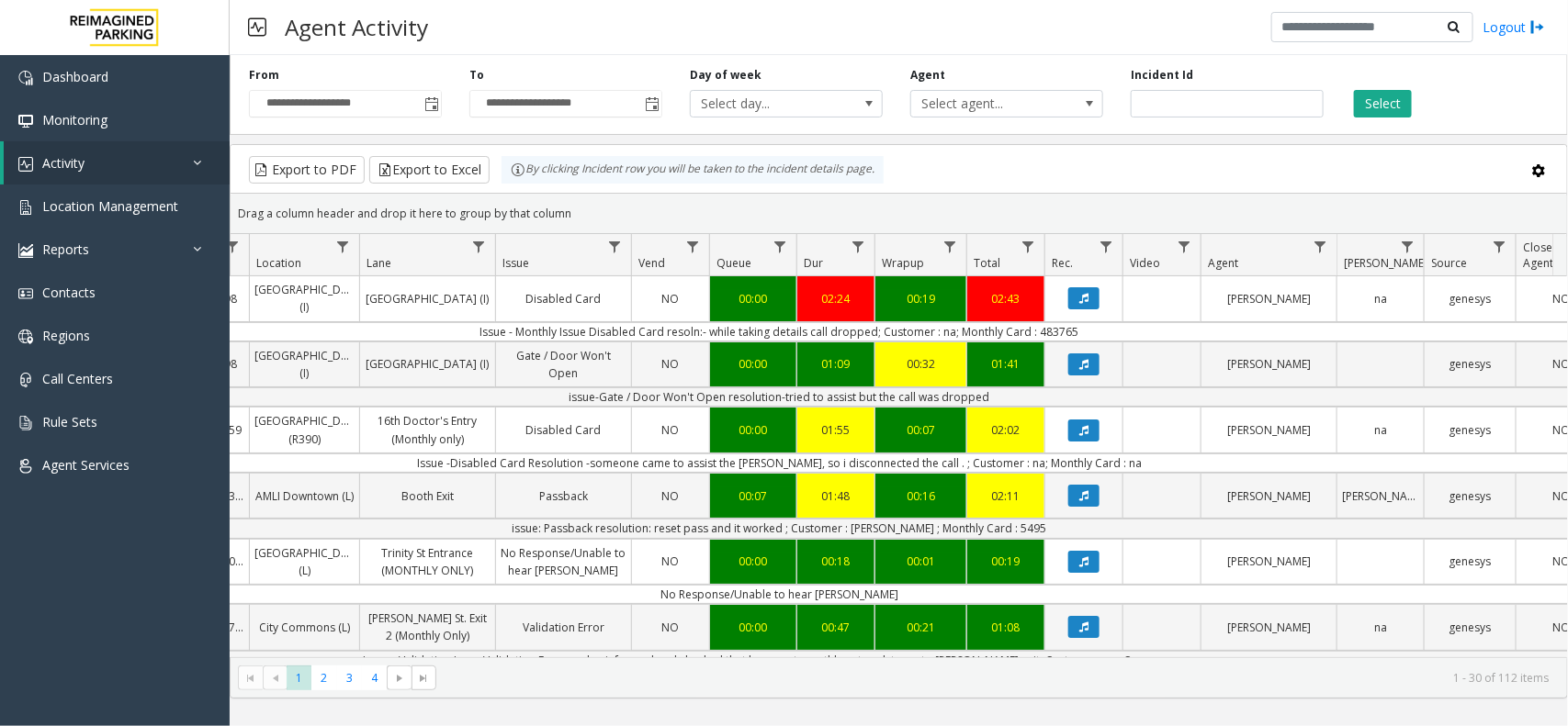
drag, startPoint x: 602, startPoint y: 227, endPoint x: 491, endPoint y: 172, distance: 123.9
click at [491, 172] on kendo-grid "Export to PDF Export to Excel By clicking Incident row you will be taken to the…" at bounding box center [898, 421] width 1338 height 554
click at [581, 190] on kendo-grid-toolbar "Export to PDF Export to Excel By clicking Incident row you will be taken to the…" at bounding box center [898, 169] width 1337 height 49
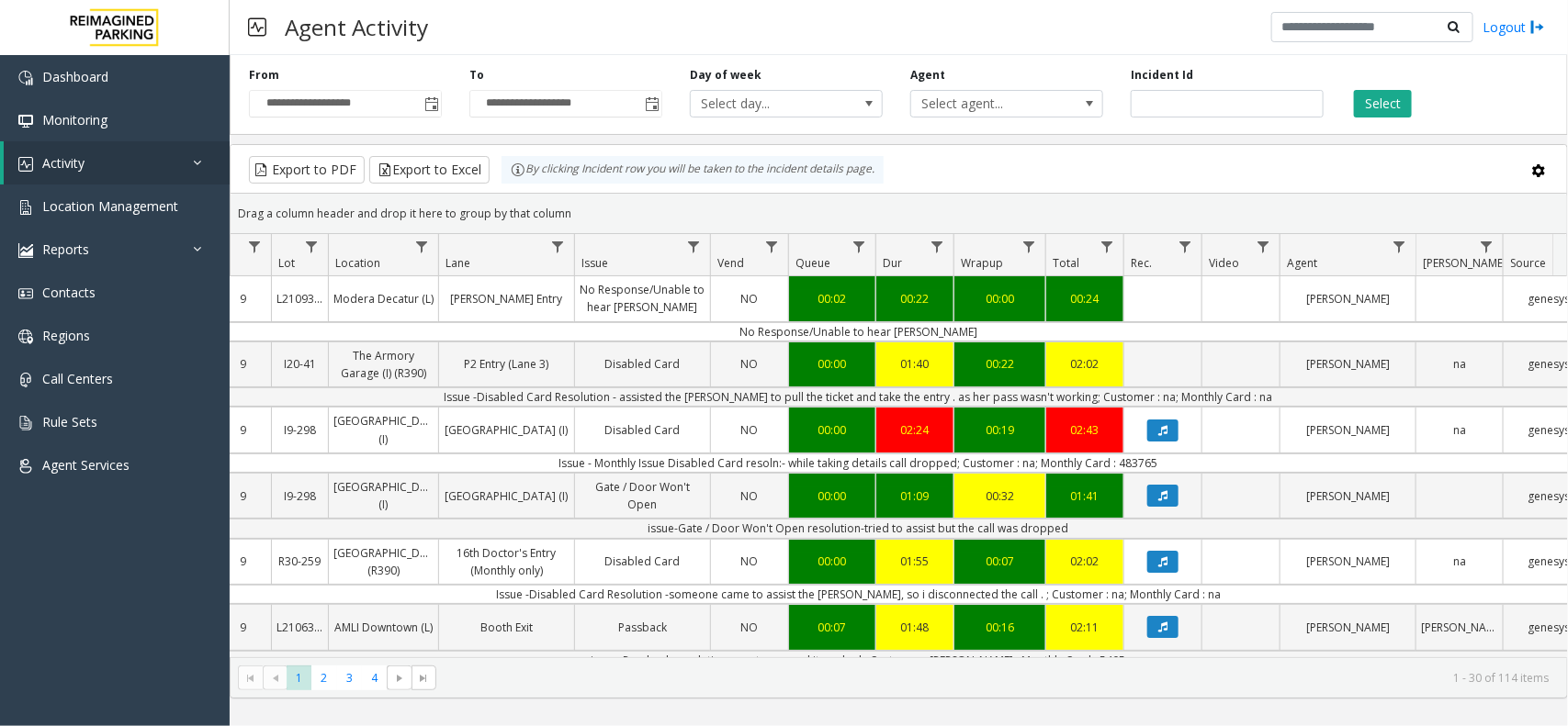
scroll to position [0, 301]
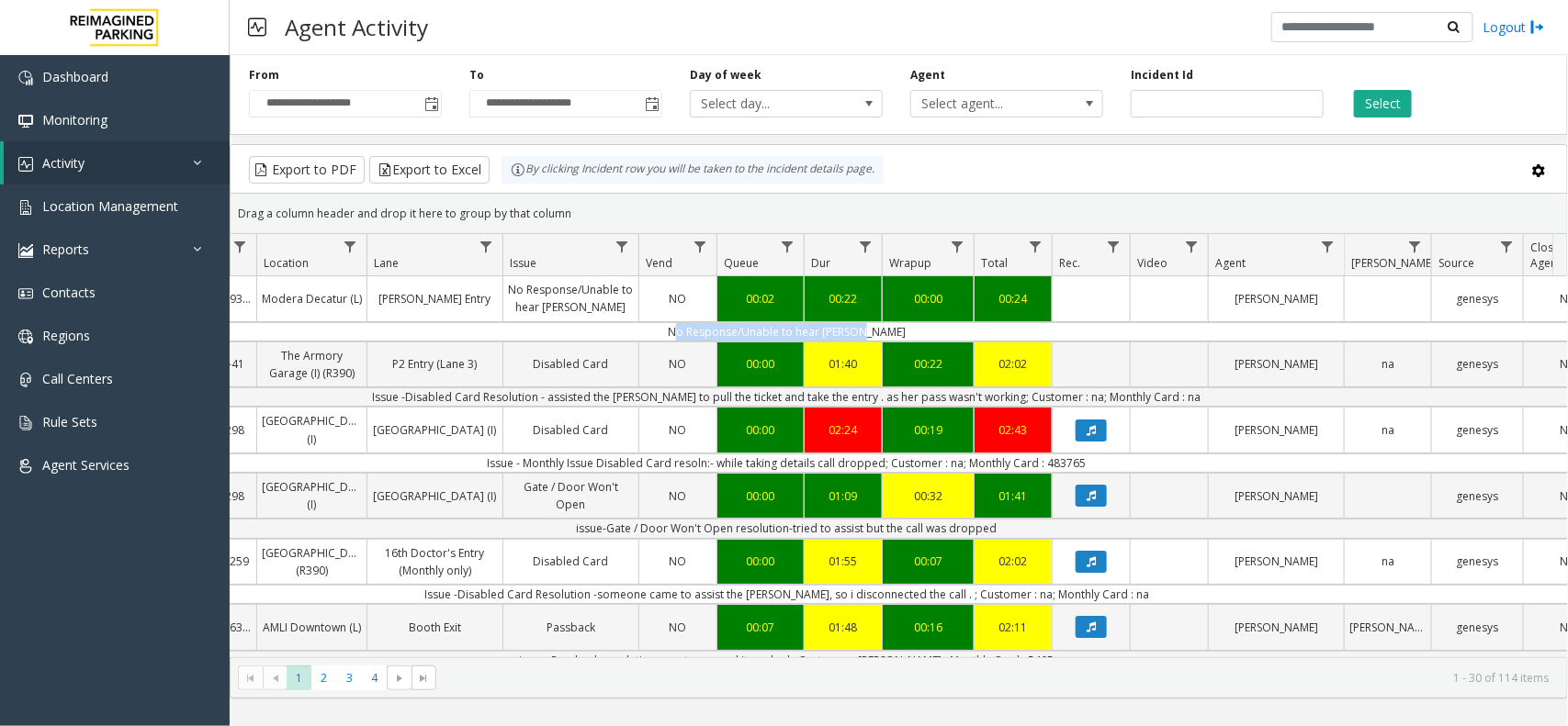
drag, startPoint x: 942, startPoint y: 326, endPoint x: 658, endPoint y: 341, distance: 284.4
click at [658, 341] on td "No Response/Unable to hear [PERSON_NAME]" at bounding box center [787, 332] width 1656 height 19
click at [666, 329] on td "No Response/Unable to hear [PERSON_NAME]" at bounding box center [787, 332] width 1656 height 19
drag, startPoint x: 666, startPoint y: 329, endPoint x: 880, endPoint y: 333, distance: 214.0
click at [880, 333] on td "No Response/Unable to hear [PERSON_NAME]" at bounding box center [787, 332] width 1656 height 19
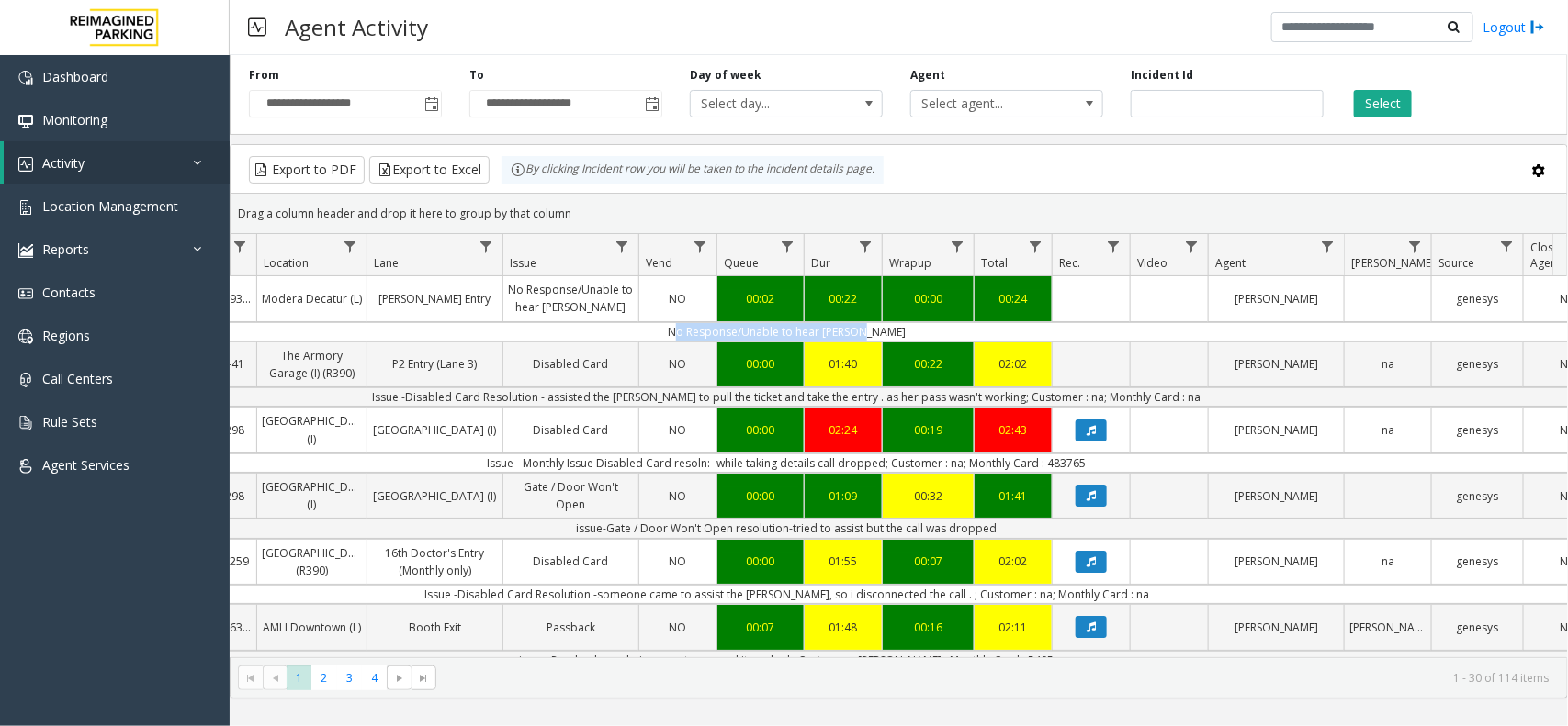
click at [888, 333] on td "No Response/Unable to hear [PERSON_NAME]" at bounding box center [787, 332] width 1656 height 19
drag, startPoint x: 888, startPoint y: 333, endPoint x: 698, endPoint y: 332, distance: 190.0
click at [698, 332] on td "No Response/Unable to hear [PERSON_NAME]" at bounding box center [787, 332] width 1656 height 19
click at [659, 331] on td "No Response/Unable to hear [PERSON_NAME]" at bounding box center [787, 332] width 1656 height 19
